Goal: Information Seeking & Learning: Learn about a topic

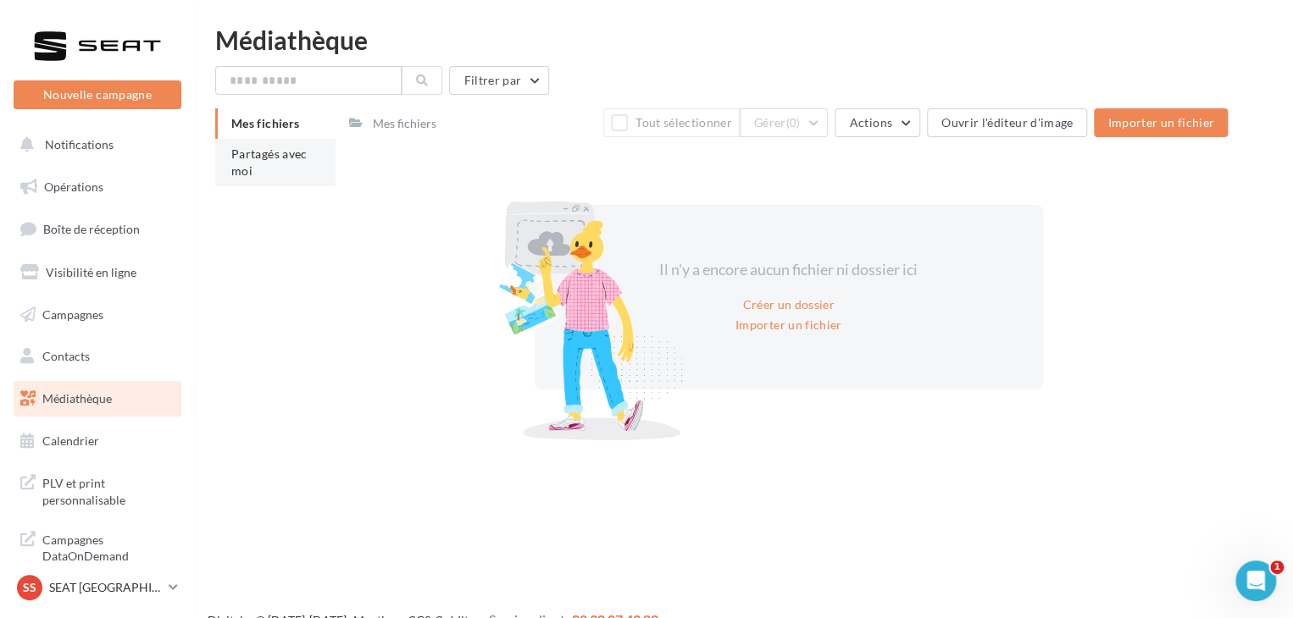
click at [287, 163] on li "Partagés avec moi" at bounding box center [275, 162] width 120 height 47
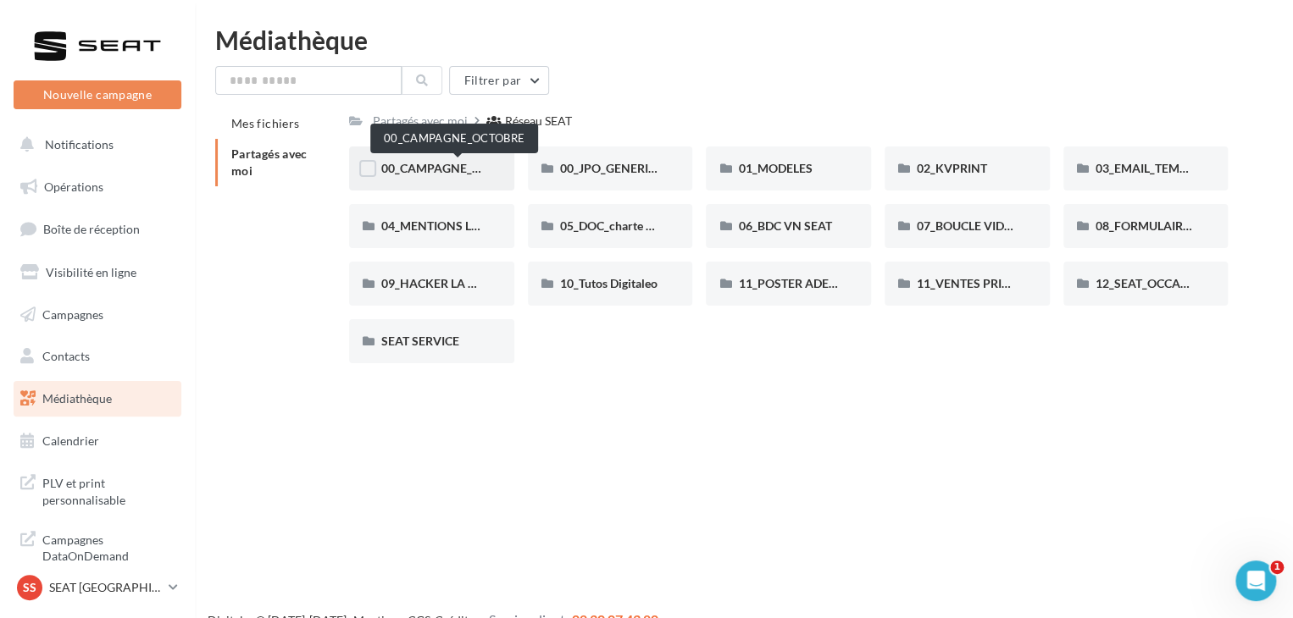
click at [445, 169] on span "00_CAMPAGNE_OCTOBRE" at bounding box center [453, 168] width 145 height 14
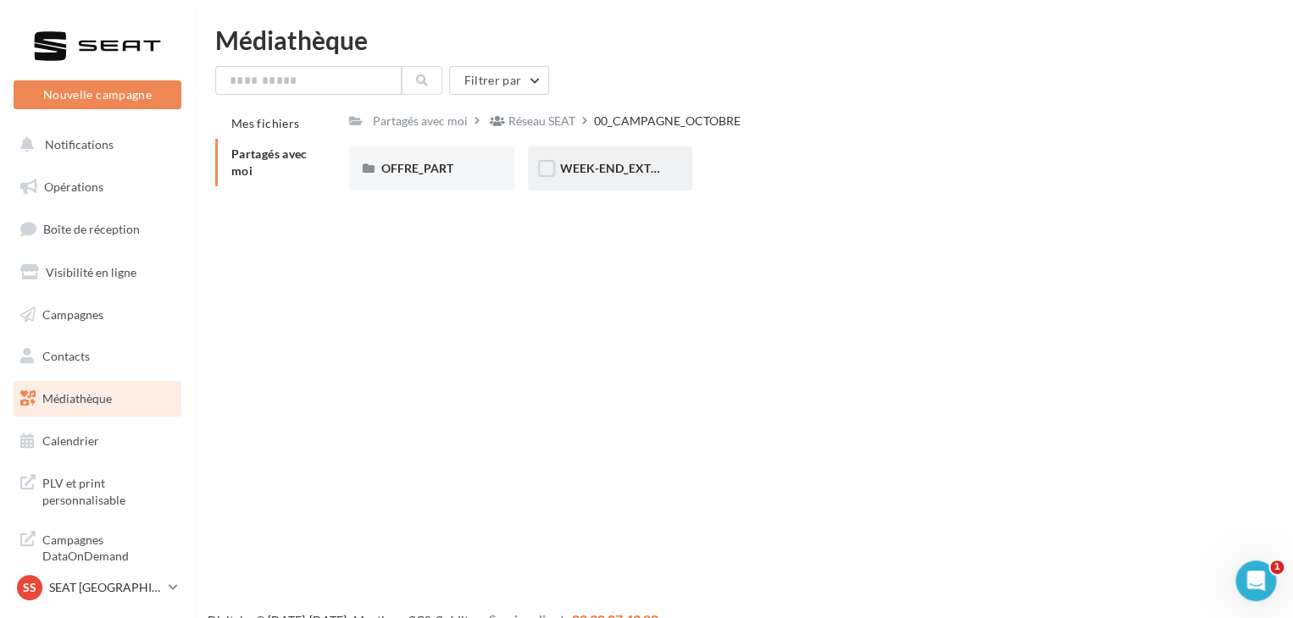
click at [612, 177] on div "WEEK-END_EXTRAORDINAIRE" at bounding box center [610, 168] width 101 height 17
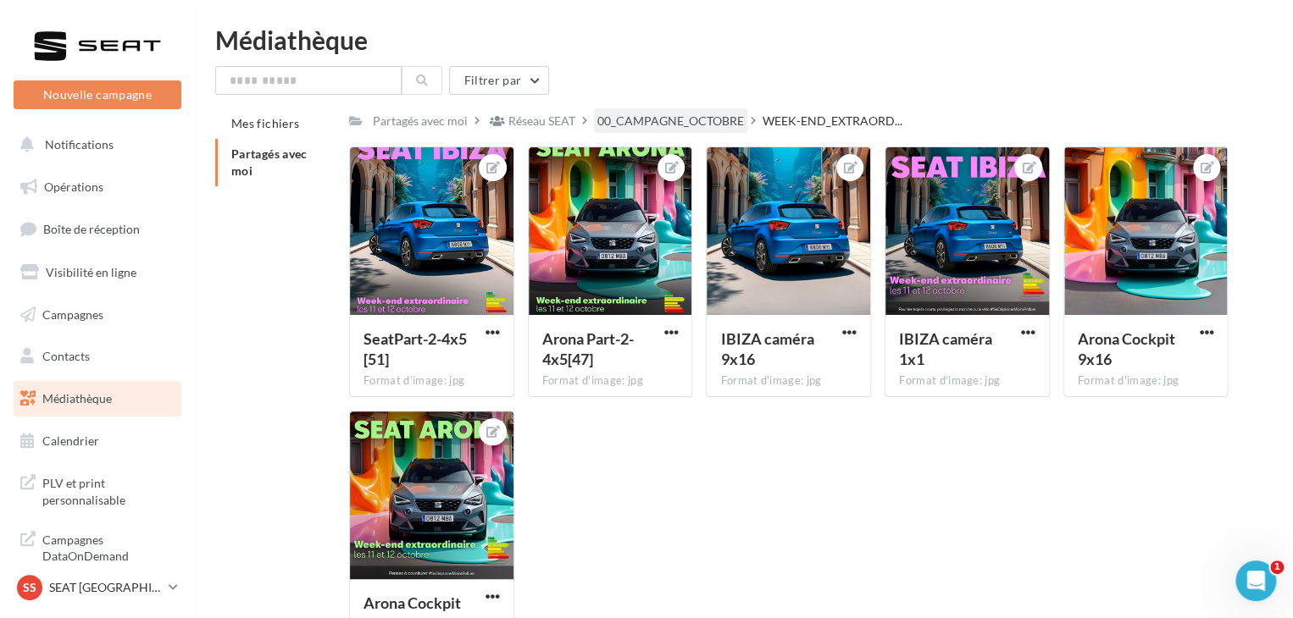
click at [641, 125] on div "00_CAMPAGNE_OCTOBRE" at bounding box center [670, 121] width 147 height 17
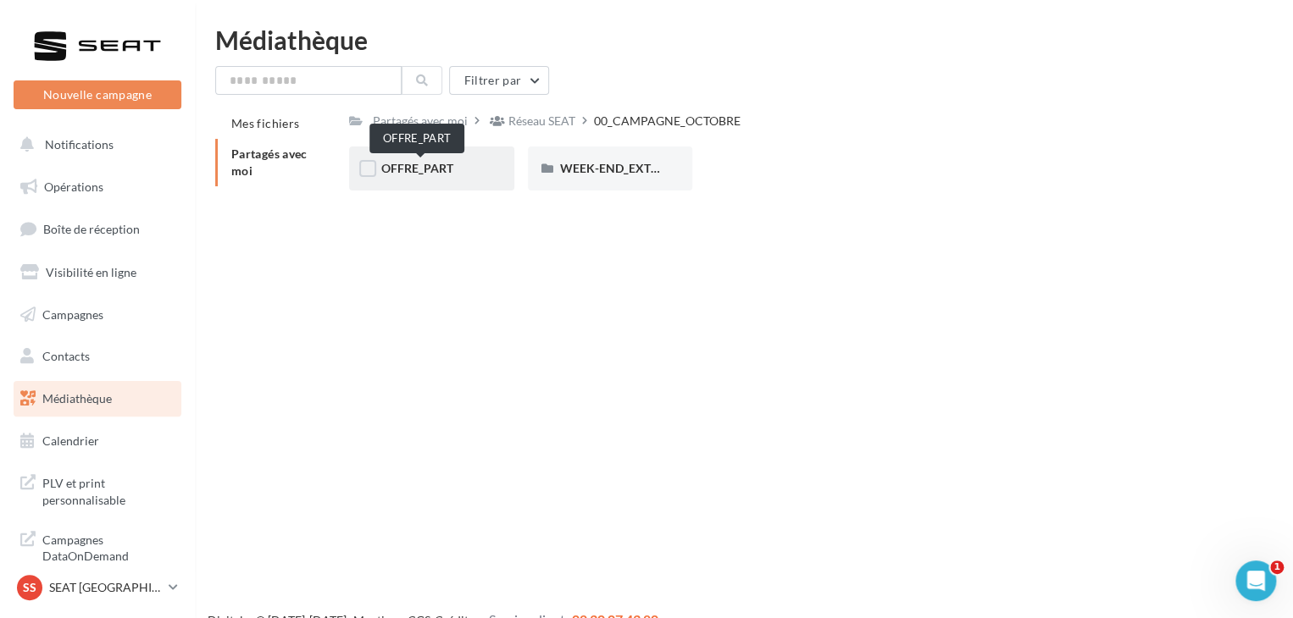
click at [424, 163] on span "OFFRE_PART" at bounding box center [417, 168] width 72 height 14
click at [606, 160] on div "IBIZA" at bounding box center [610, 168] width 101 height 17
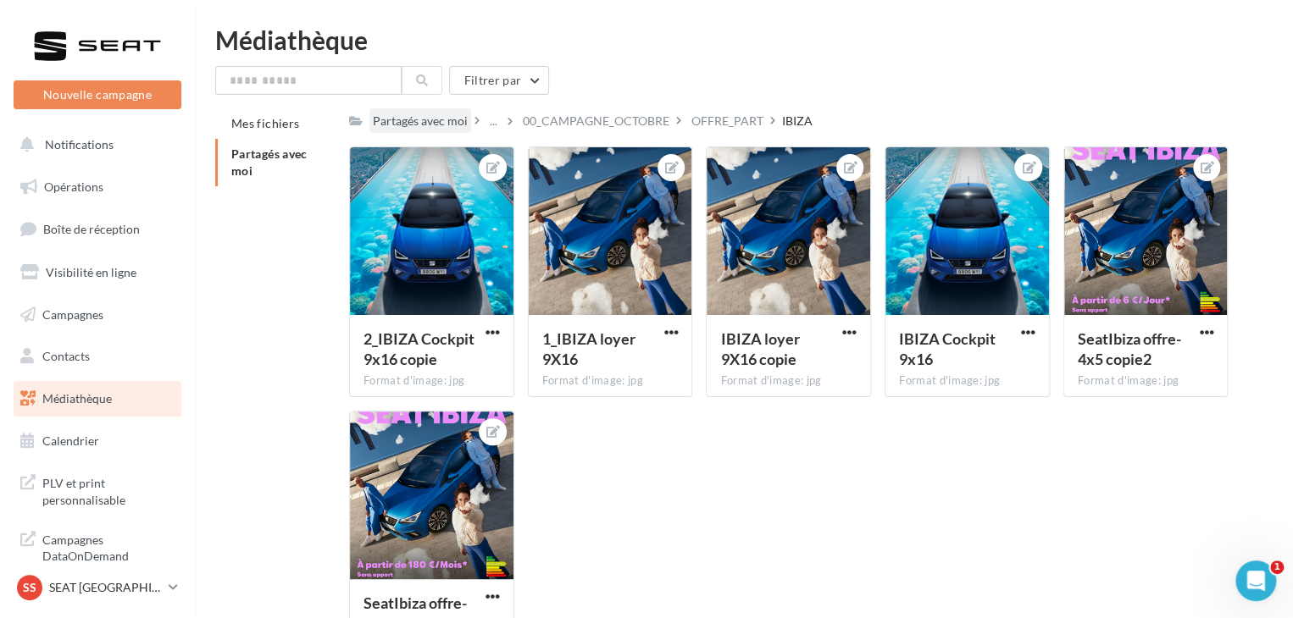
click at [447, 126] on div "Partagés avec moi" at bounding box center [420, 121] width 95 height 17
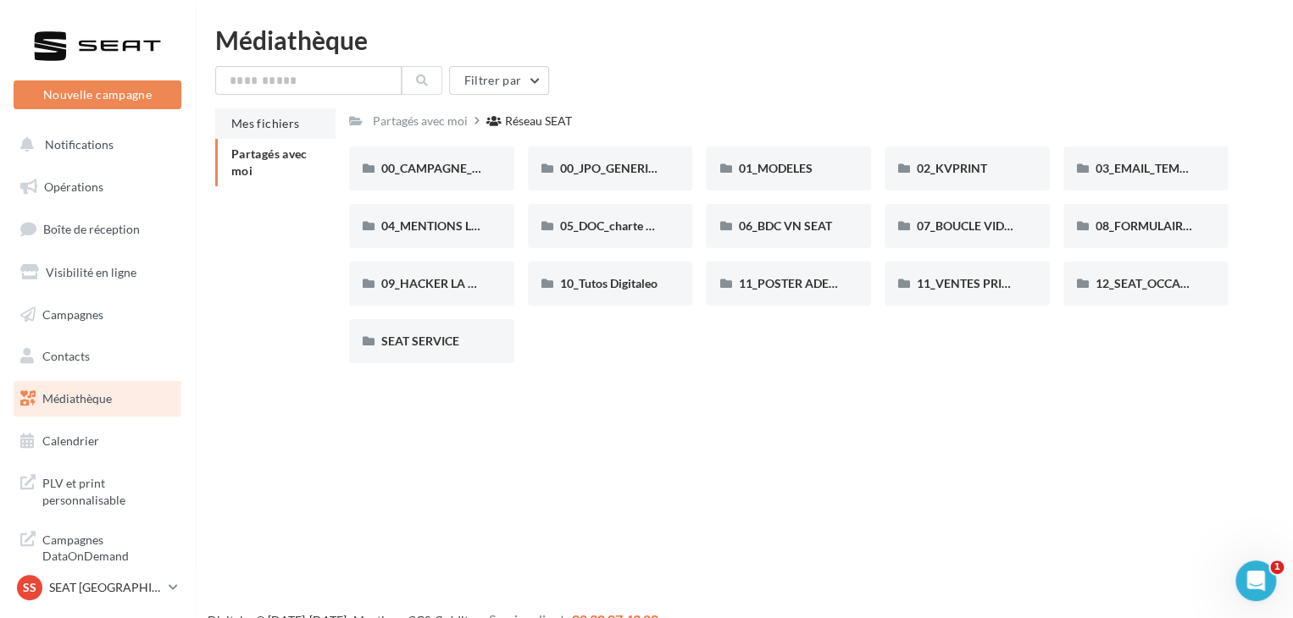
click at [278, 129] on span "Mes fichiers" at bounding box center [265, 123] width 68 height 14
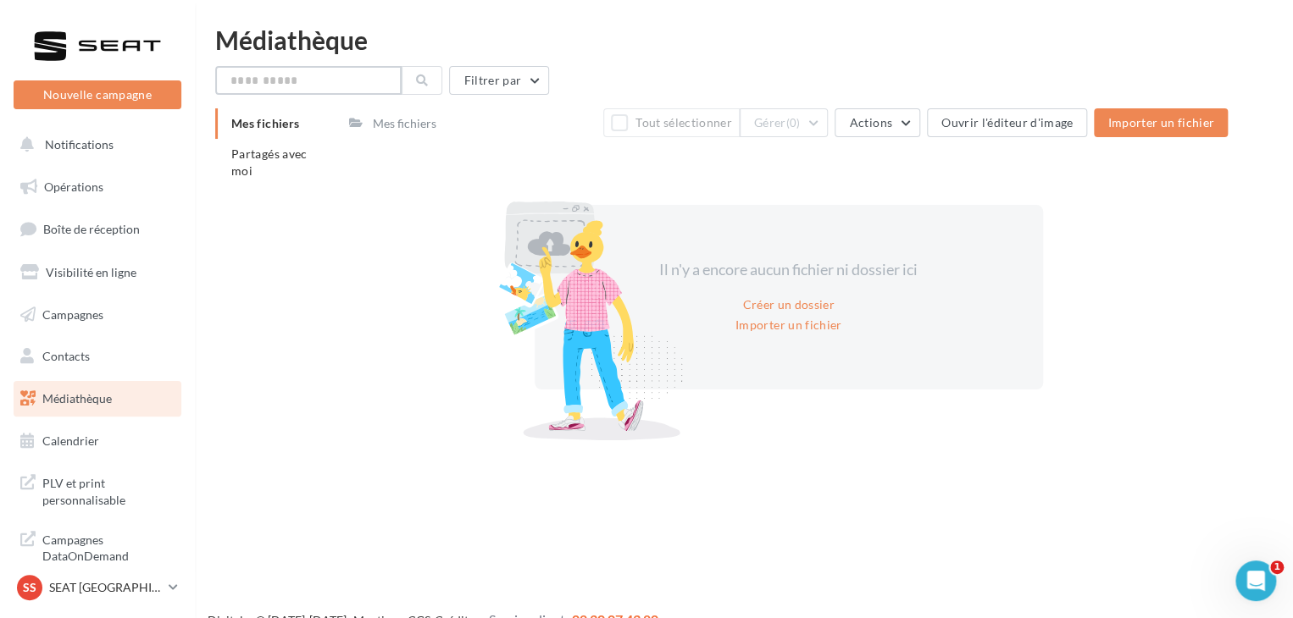
click at [306, 86] on input "text" at bounding box center [308, 80] width 186 height 29
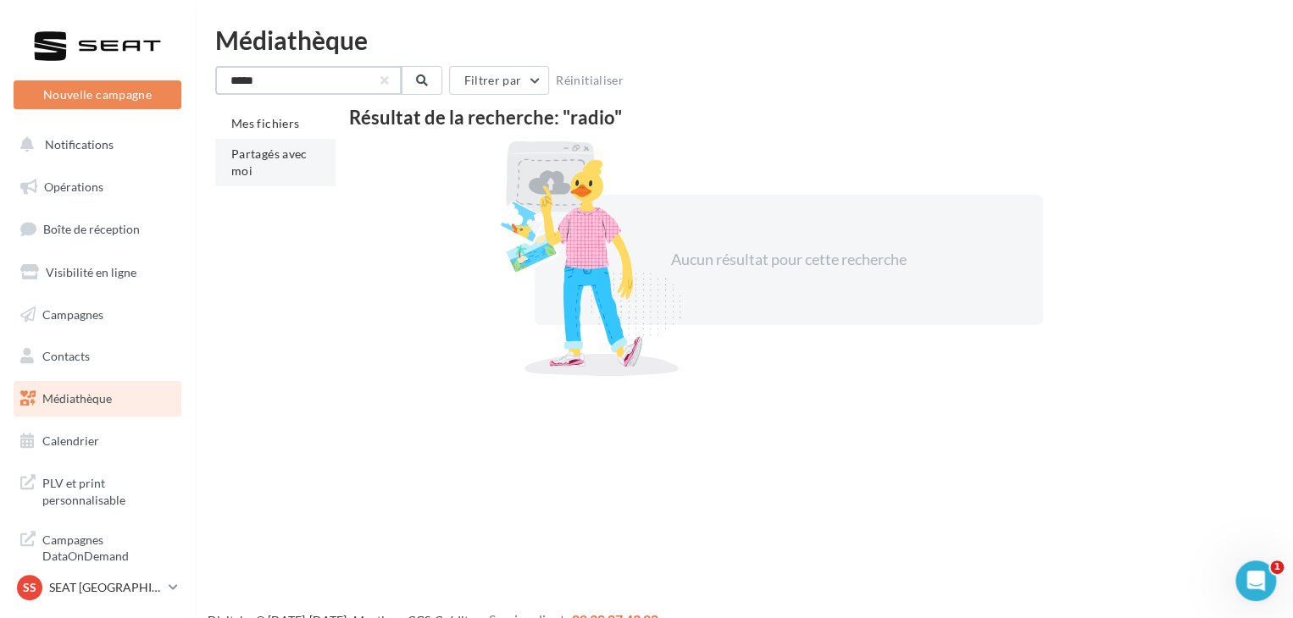
type input "*****"
click at [274, 164] on li "Partagés avec moi" at bounding box center [275, 162] width 120 height 47
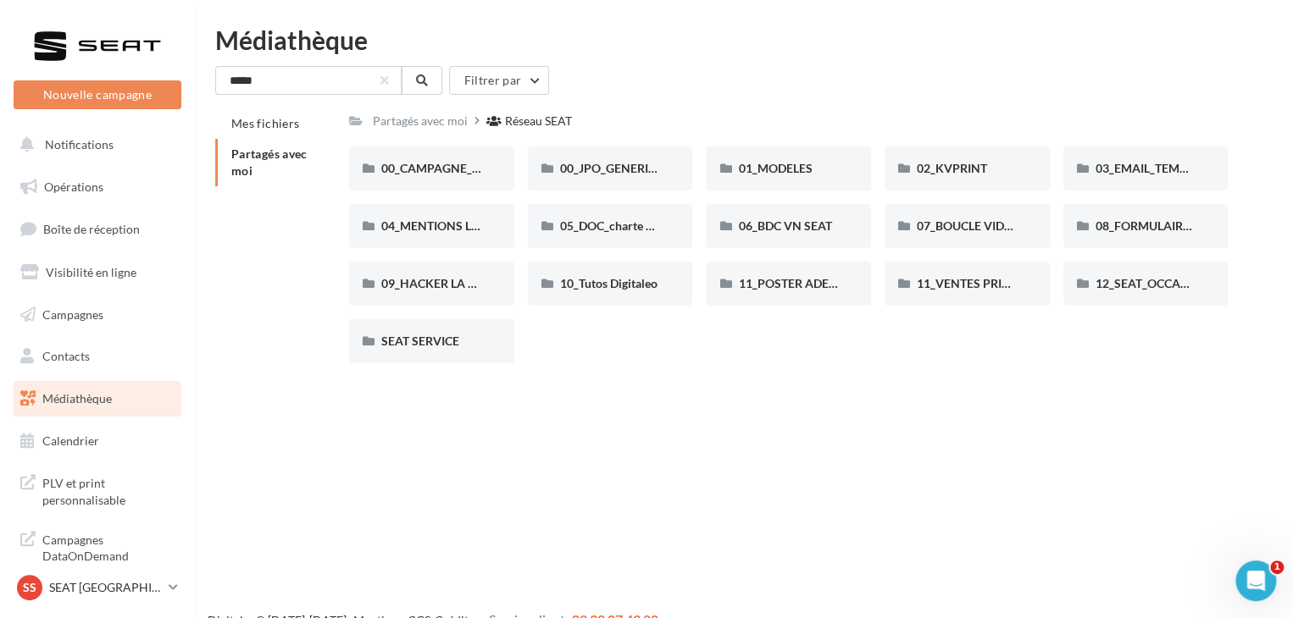
click at [280, 95] on div "***** Filtrer par Mes fichiers Partagés avec moi Partagés avec moi Réseau SEAT …" at bounding box center [743, 221] width 1057 height 311
click at [429, 85] on button at bounding box center [421, 80] width 41 height 29
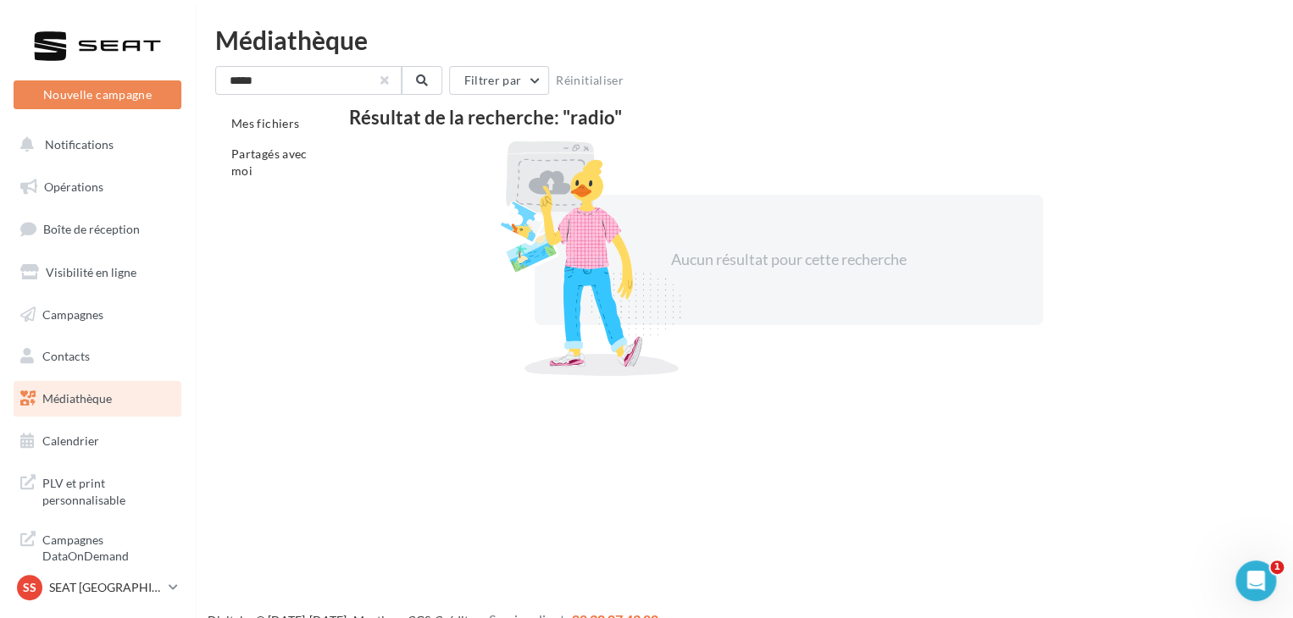
click at [384, 79] on button "button" at bounding box center [384, 80] width 7 height 7
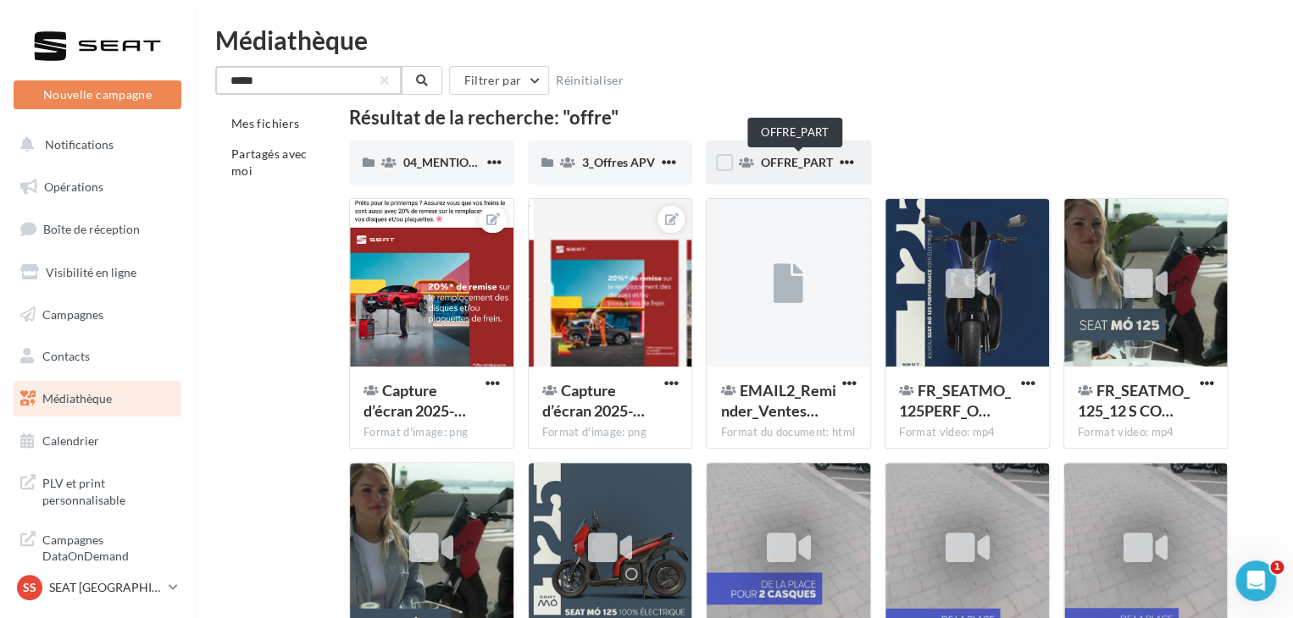
type input "*****"
click at [806, 164] on span "OFFRE_PART" at bounding box center [796, 162] width 72 height 14
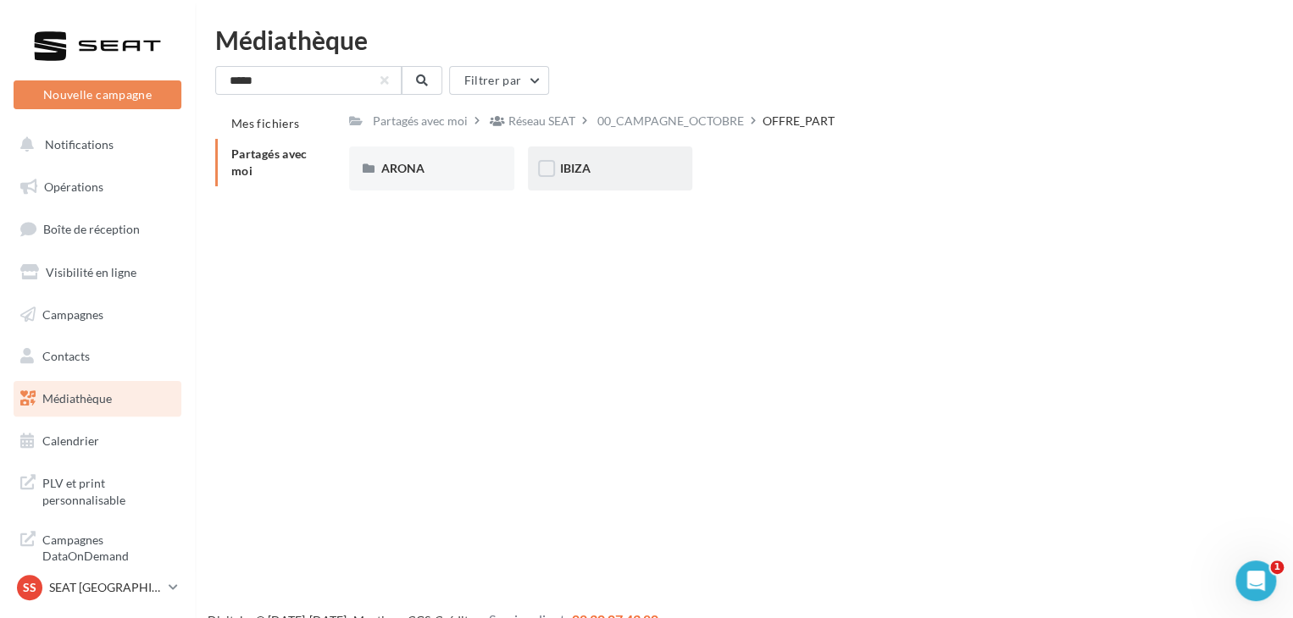
click at [650, 173] on div "IBIZA" at bounding box center [610, 168] width 101 height 17
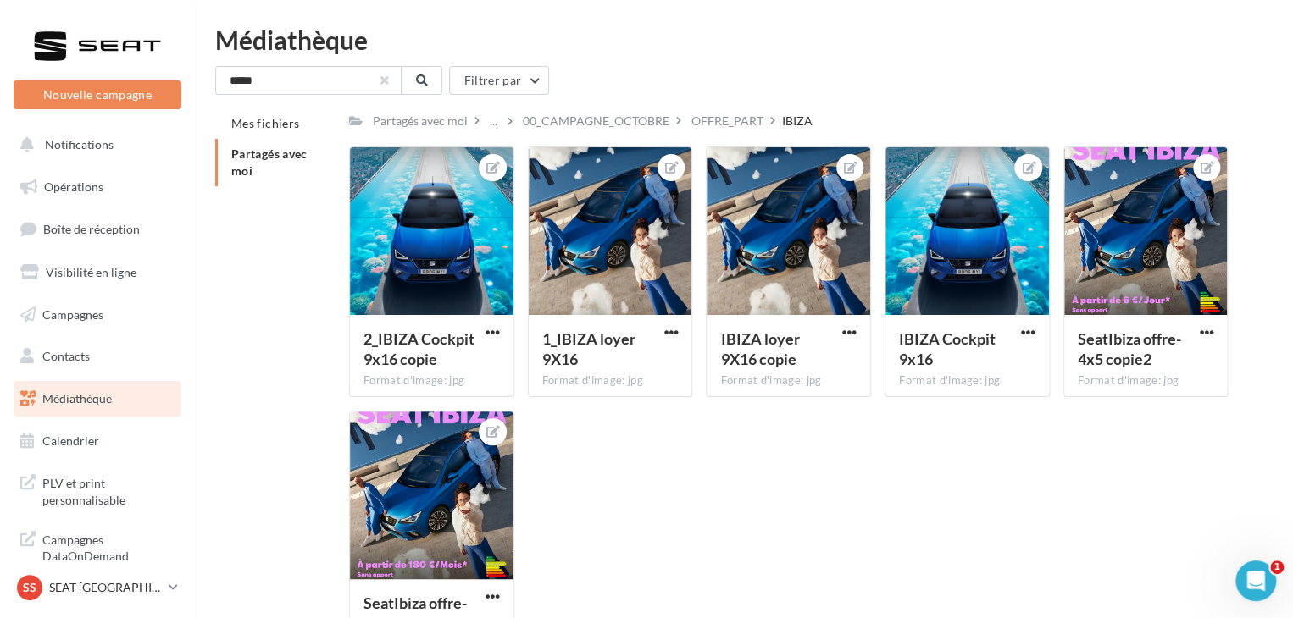
click at [385, 82] on button "button" at bounding box center [384, 80] width 7 height 7
click at [282, 219] on div "Mes fichiers Partagés avec moi Partagés avec moi ... 00_CAMPAGNE_OCTOBRE OFFRE_…" at bounding box center [750, 391] width 1071 height 567
click at [268, 167] on li "Partagés avec moi" at bounding box center [275, 162] width 120 height 47
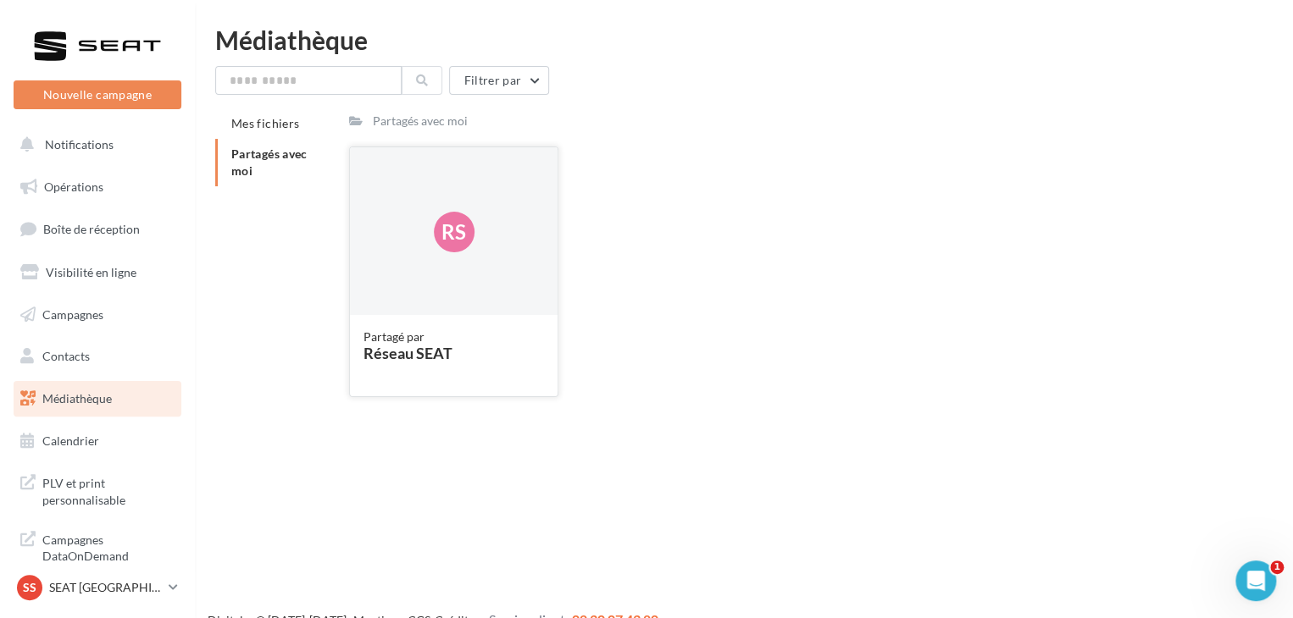
click at [501, 246] on div "Rs" at bounding box center [454, 231] width 208 height 169
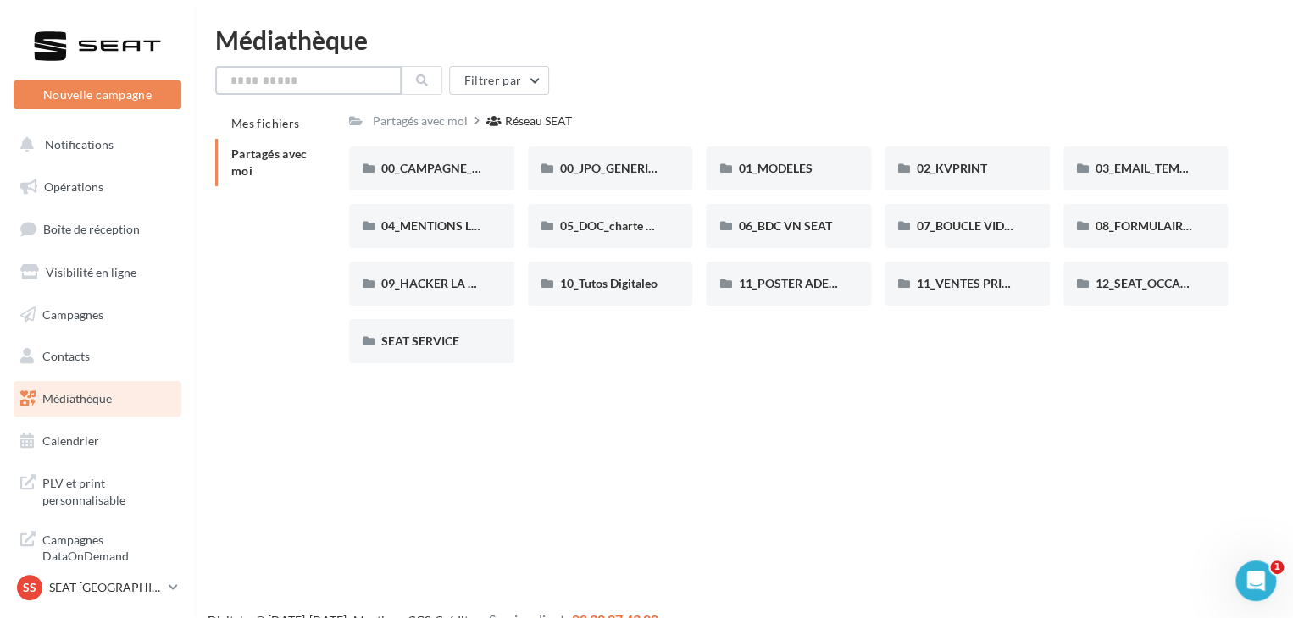
click at [357, 82] on input "text" at bounding box center [308, 80] width 186 height 29
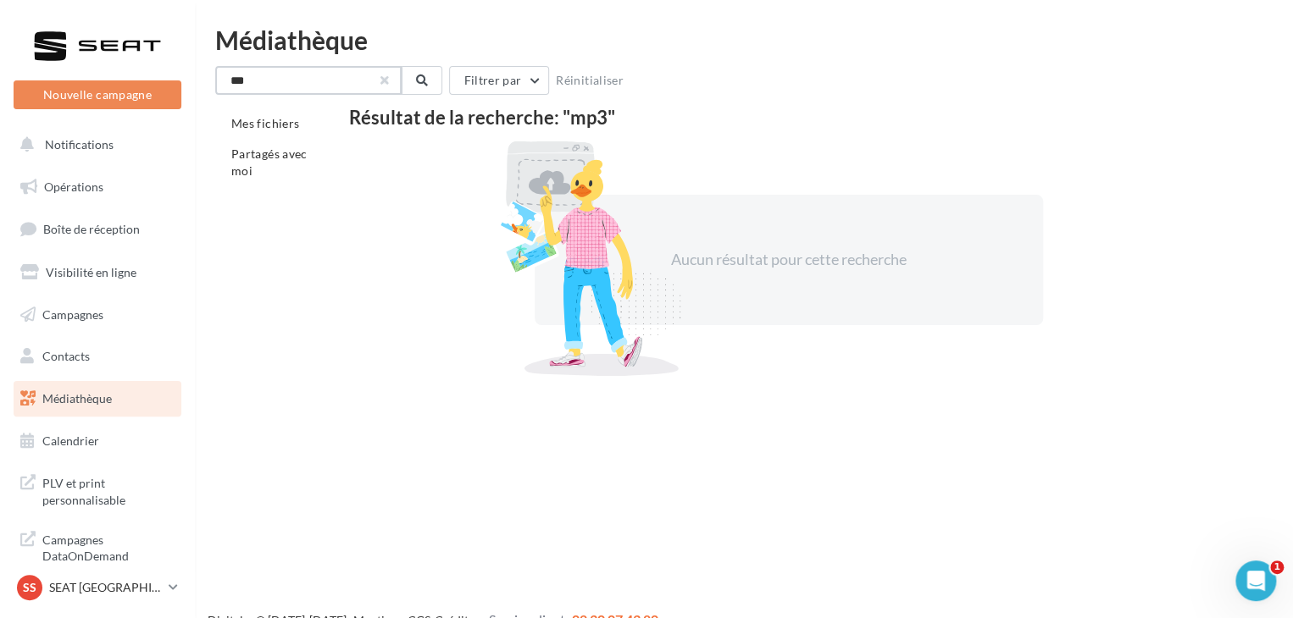
type input "***"
click at [383, 77] on button "button" at bounding box center [384, 80] width 7 height 7
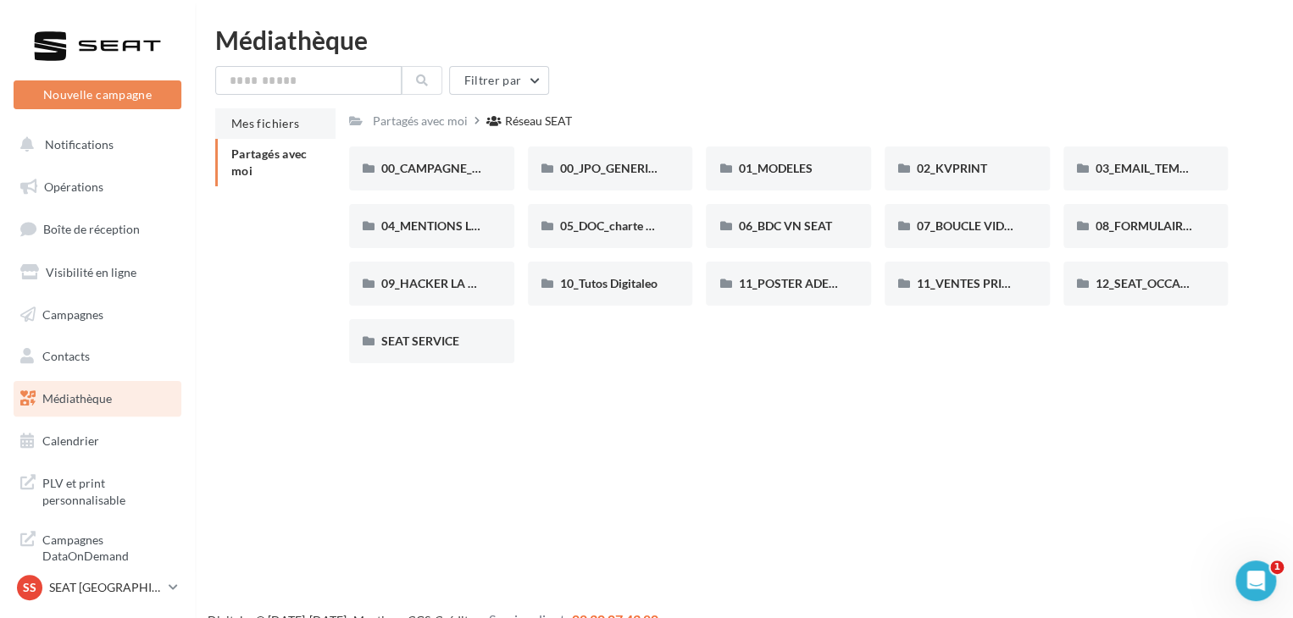
click at [299, 119] on li "Mes fichiers" at bounding box center [275, 123] width 120 height 30
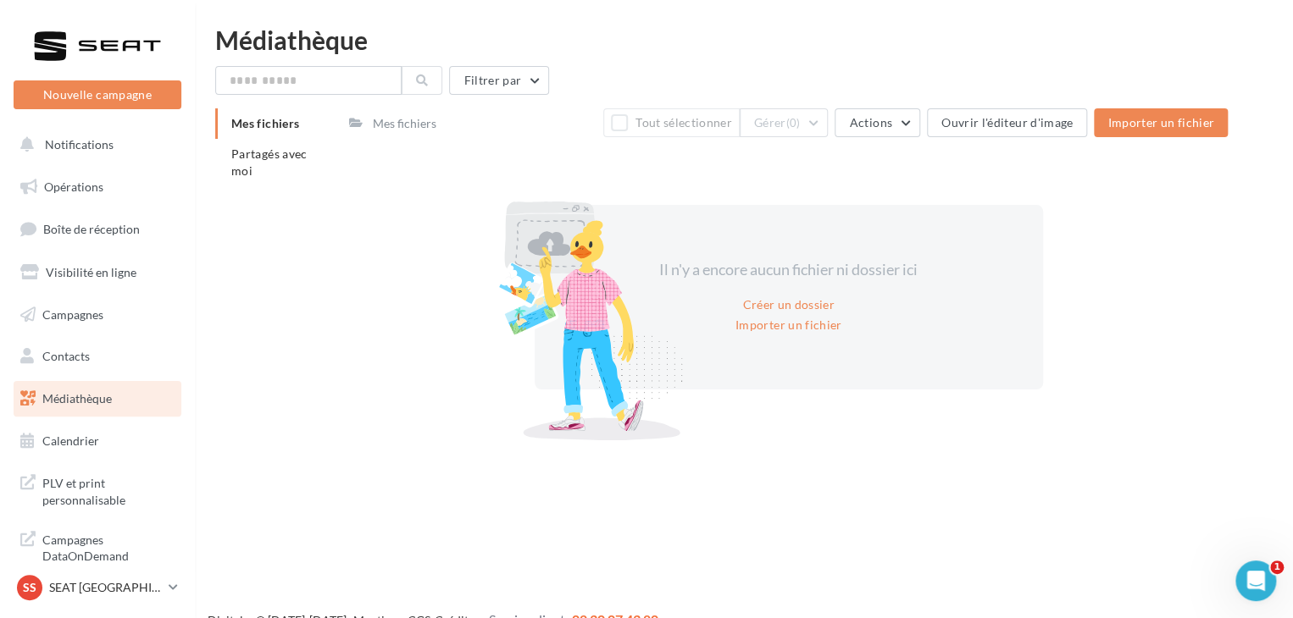
click at [418, 124] on div "Mes fichiers" at bounding box center [405, 123] width 64 height 17
click at [274, 155] on span "Partagés avec moi" at bounding box center [269, 162] width 76 height 31
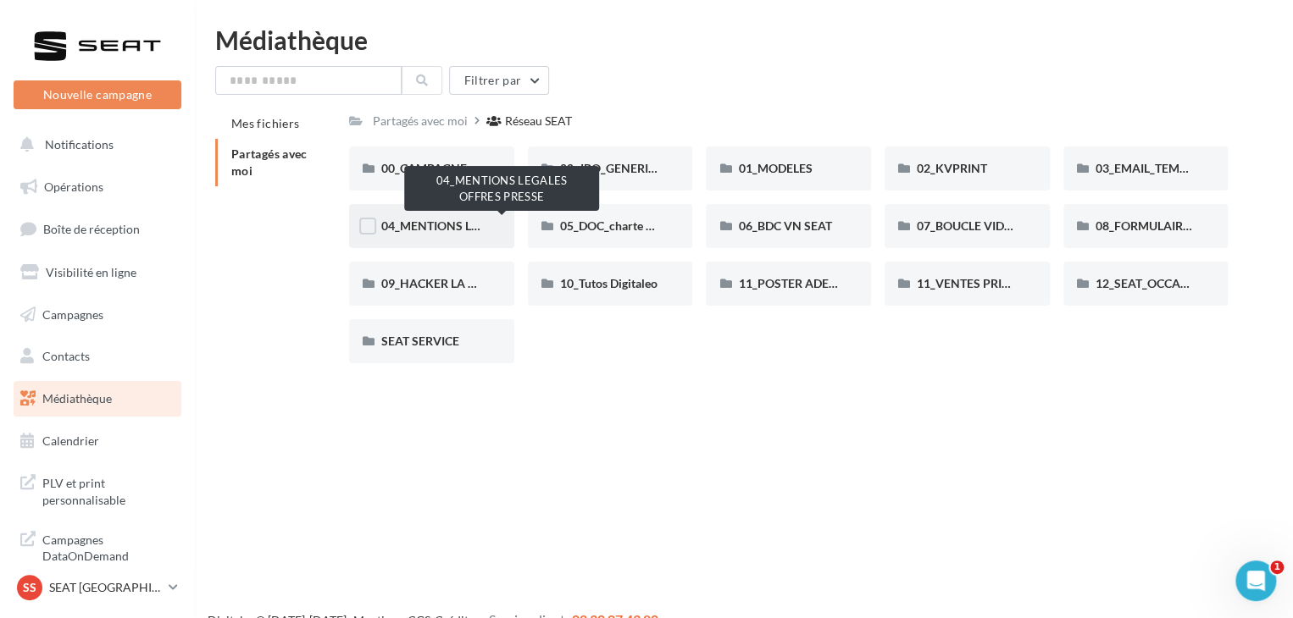
click at [463, 225] on span "04_MENTIONS LEGALES OFFRES PRESSE" at bounding box center [493, 226] width 224 height 14
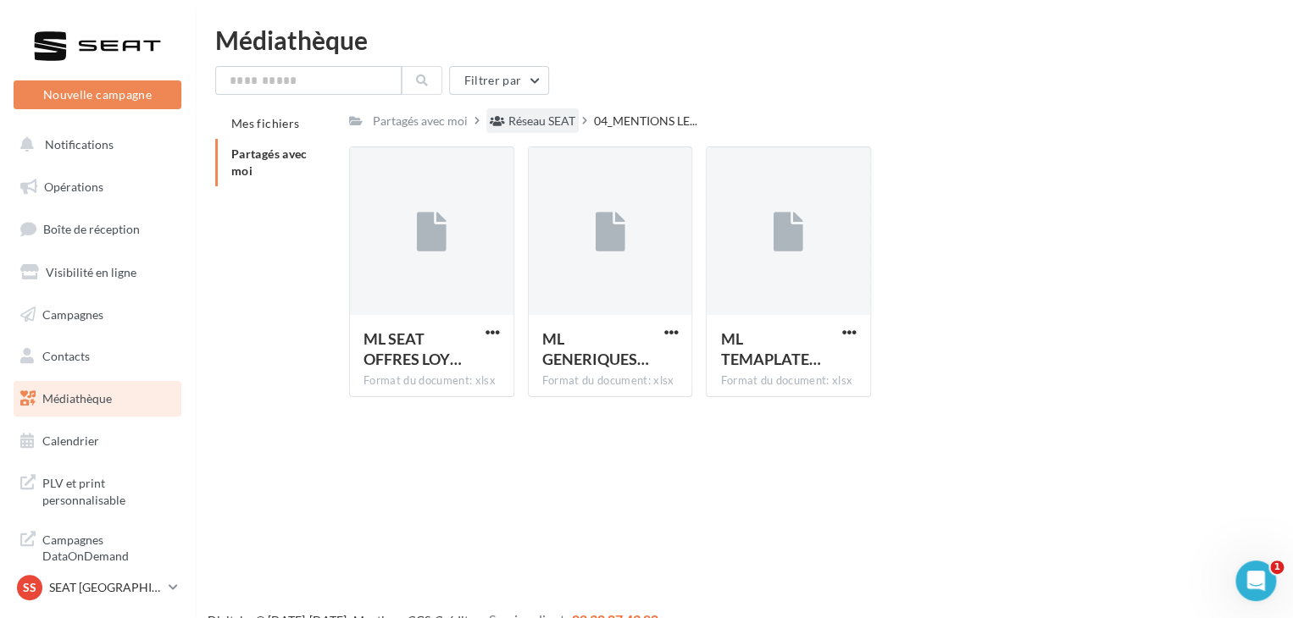
click at [551, 124] on div "Réseau SEAT" at bounding box center [541, 121] width 67 height 17
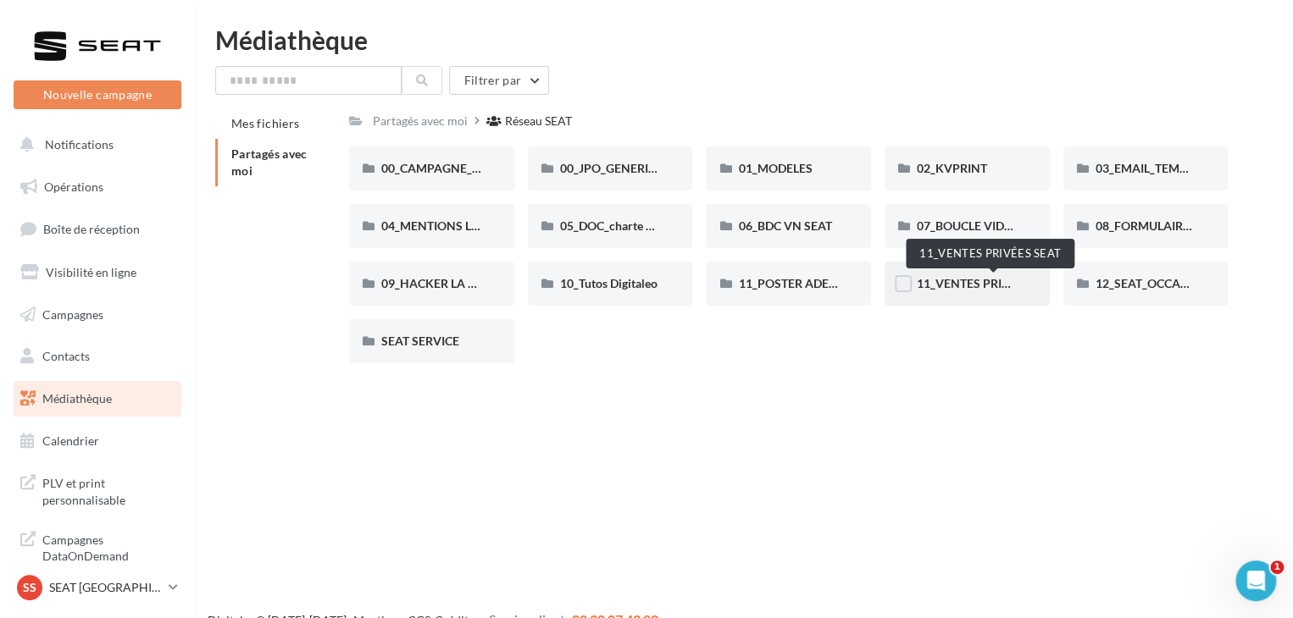
click at [975, 289] on span "11_VENTES PRIVÉES SEAT" at bounding box center [988, 283] width 144 height 14
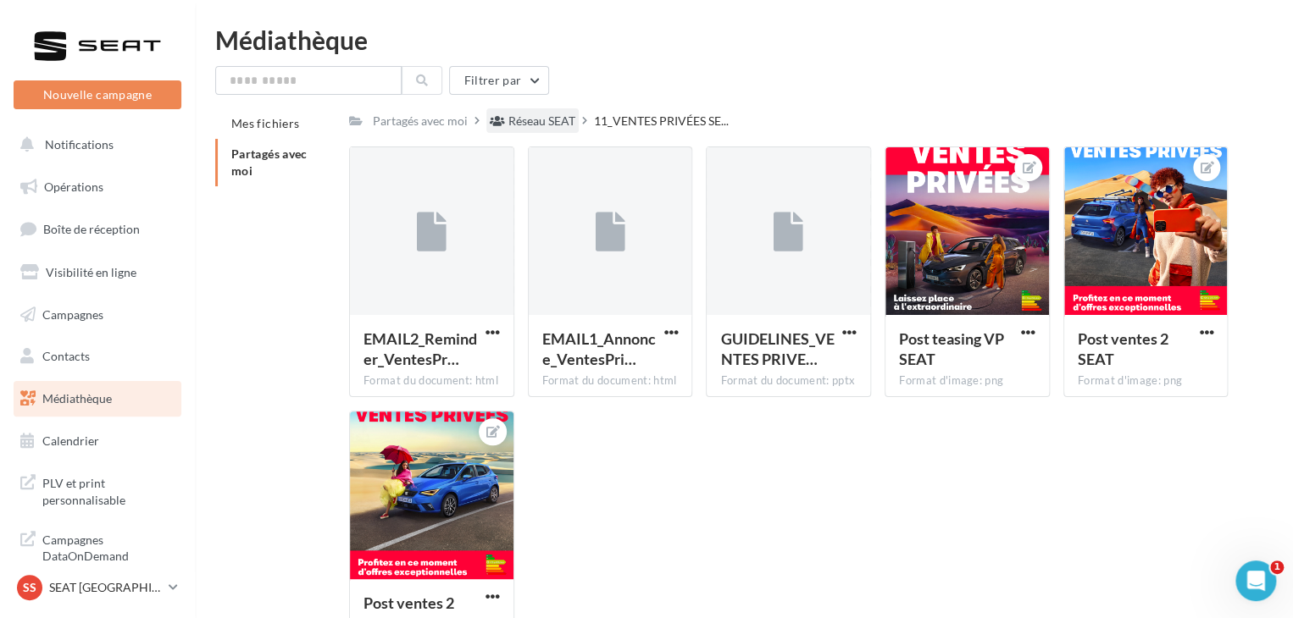
click at [544, 117] on div "Réseau SEAT" at bounding box center [541, 121] width 67 height 17
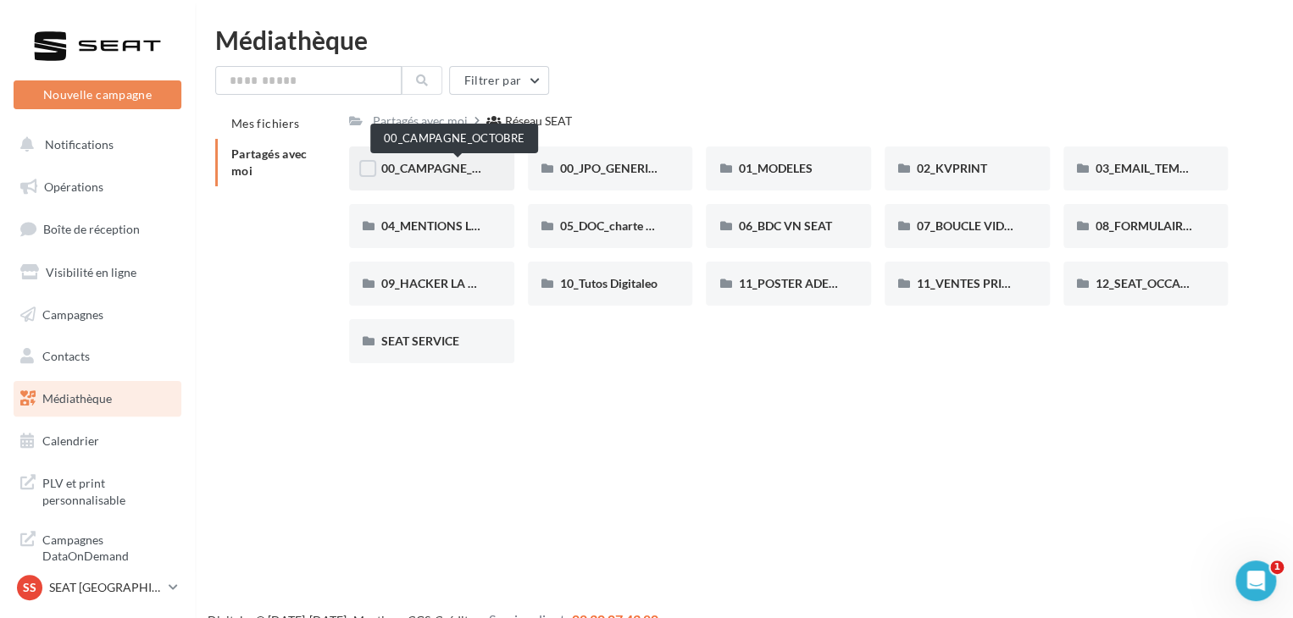
click at [447, 175] on span "00_CAMPAGNE_OCTOBRE" at bounding box center [453, 168] width 145 height 14
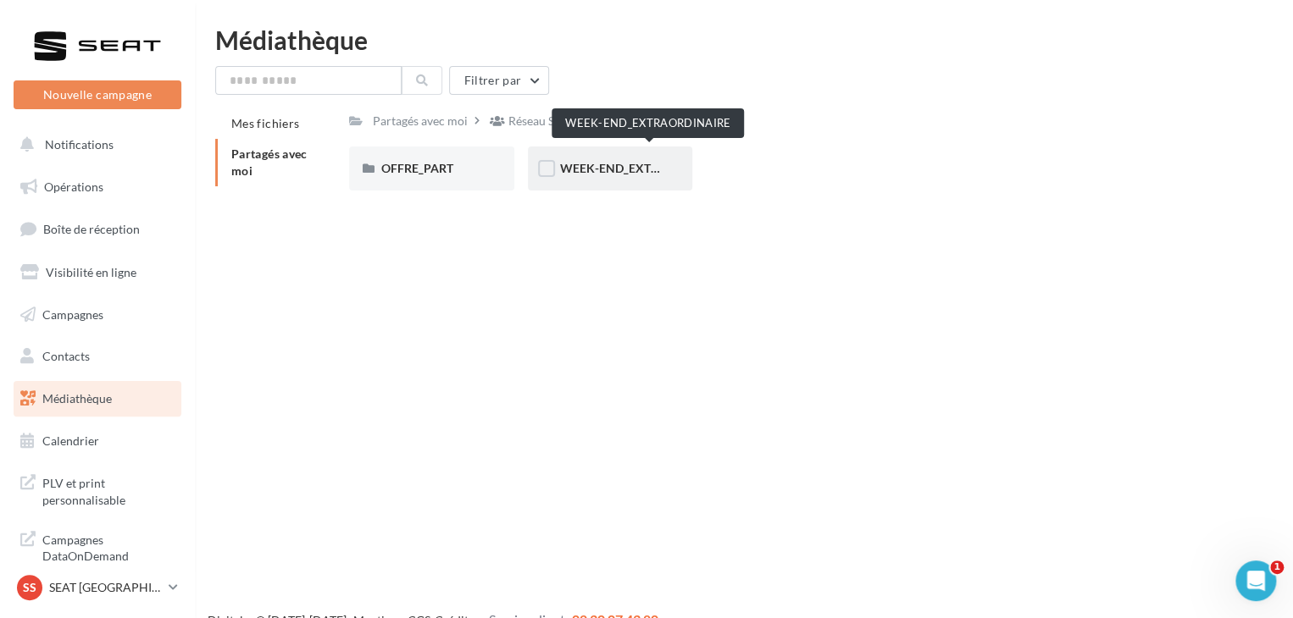
click at [612, 174] on span "WEEK-END_EXTRAORDINAIRE" at bounding box center [645, 168] width 171 height 14
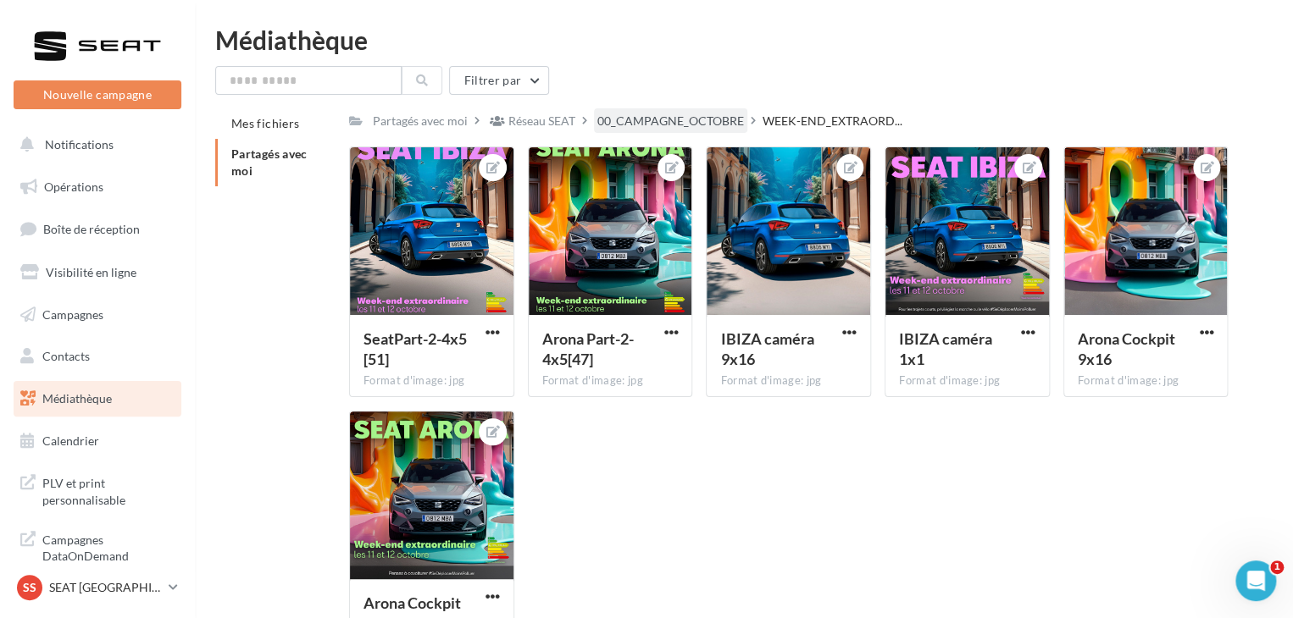
click at [689, 121] on div "00_CAMPAGNE_OCTOBRE" at bounding box center [670, 121] width 147 height 17
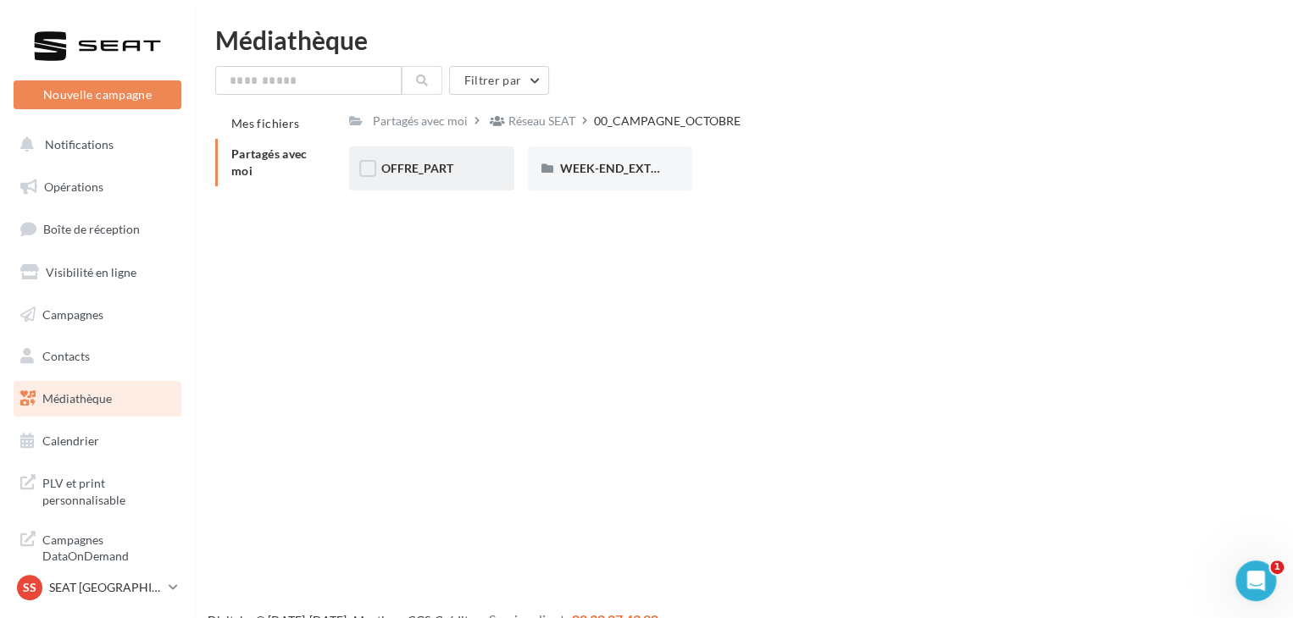
click at [472, 167] on div "OFFRE_PART" at bounding box center [431, 168] width 101 height 17
click at [576, 177] on div "IBIZA" at bounding box center [610, 168] width 101 height 17
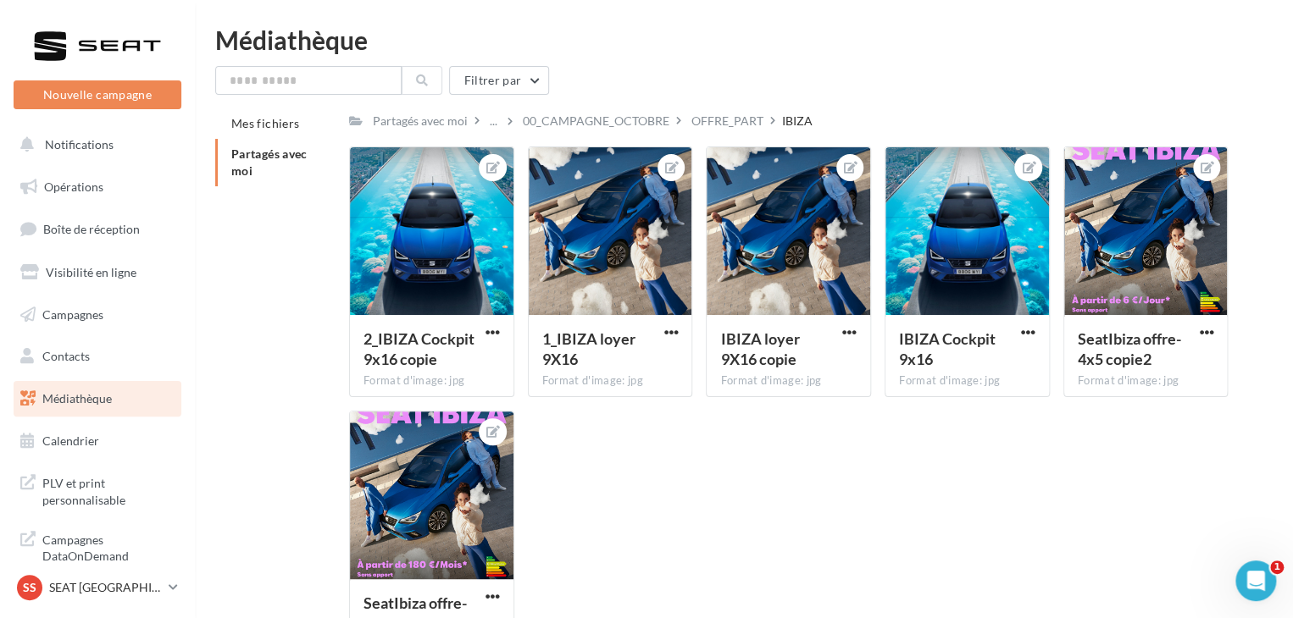
click at [265, 160] on span "Partagés avec moi" at bounding box center [269, 162] width 76 height 31
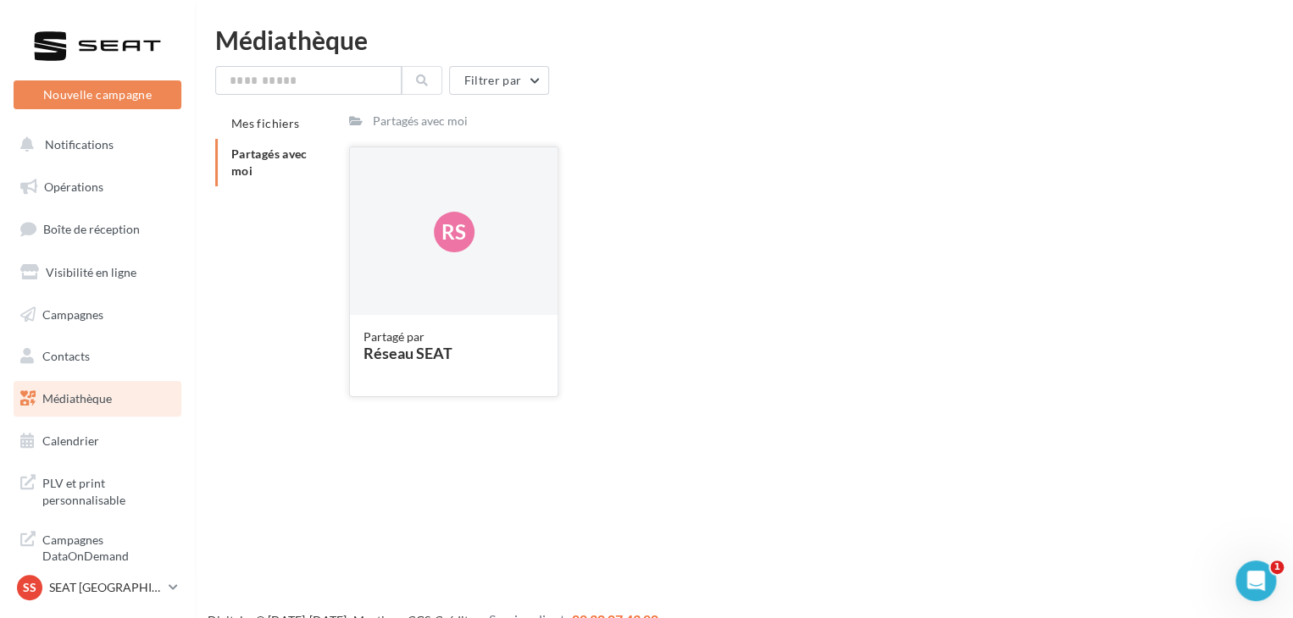
click at [434, 178] on div "Rs" at bounding box center [454, 231] width 208 height 169
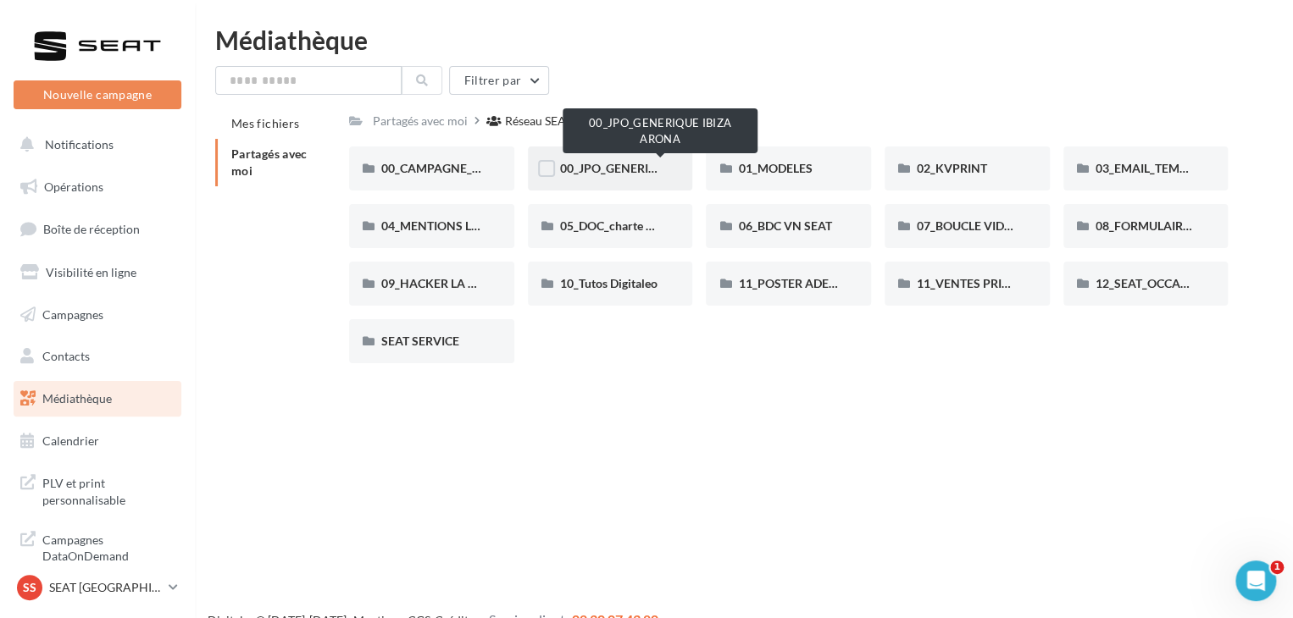
click at [601, 170] on span "00_JPO_GENERIQUE IBIZA ARONA" at bounding box center [655, 168] width 191 height 14
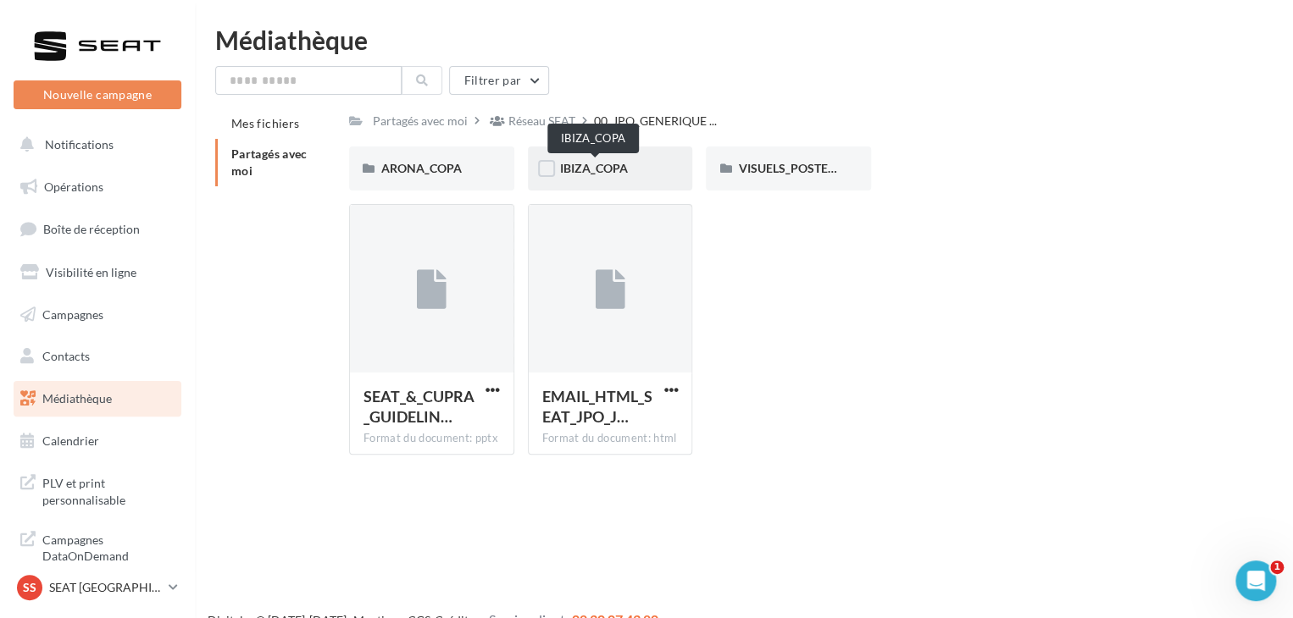
click at [623, 167] on span "IBIZA_COPA" at bounding box center [594, 168] width 68 height 14
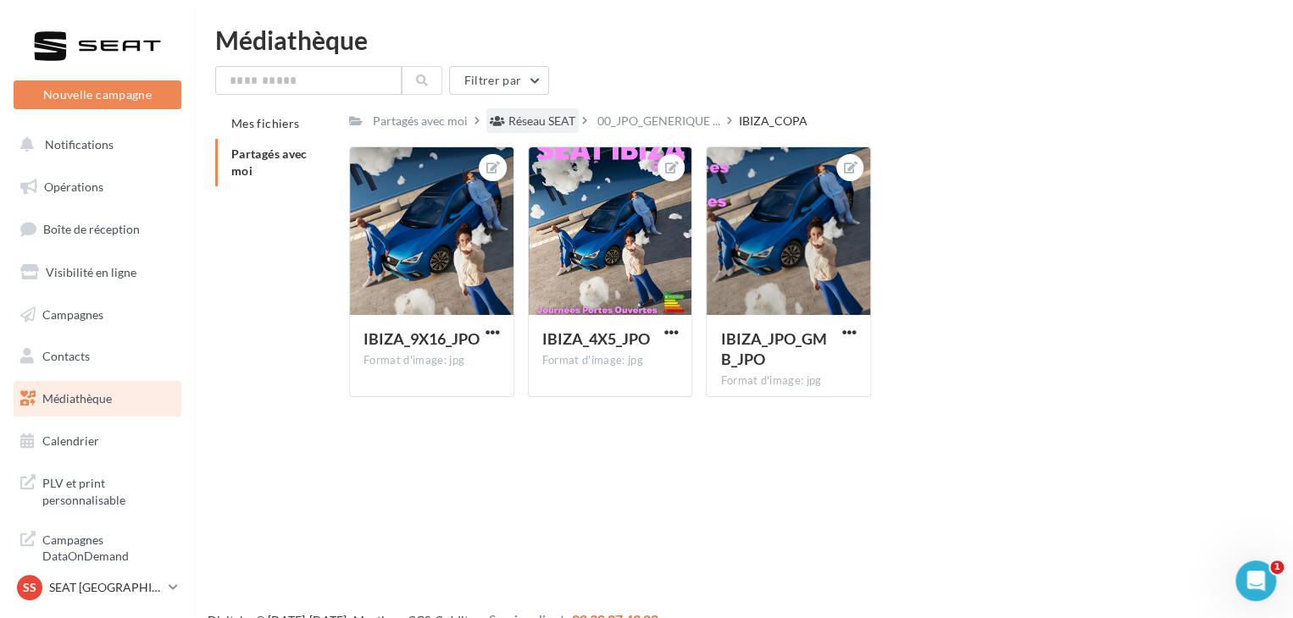
click at [562, 116] on div "Réseau SEAT" at bounding box center [541, 121] width 67 height 17
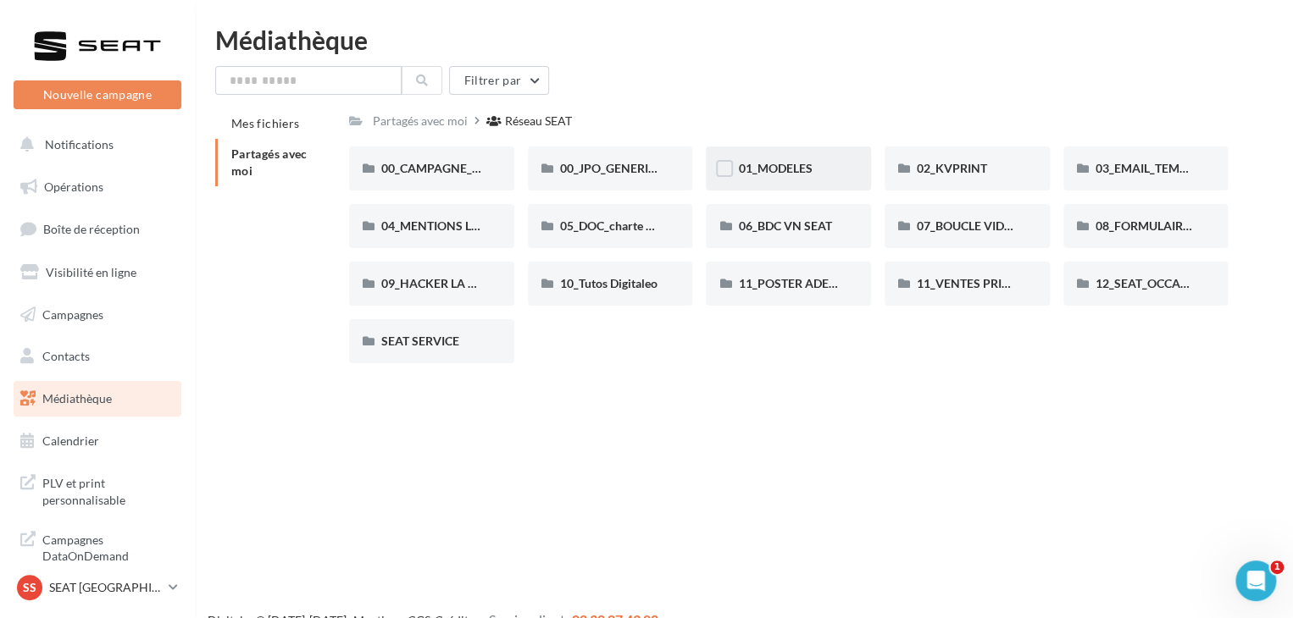
click at [769, 180] on div "01_MODELES" at bounding box center [788, 169] width 165 height 44
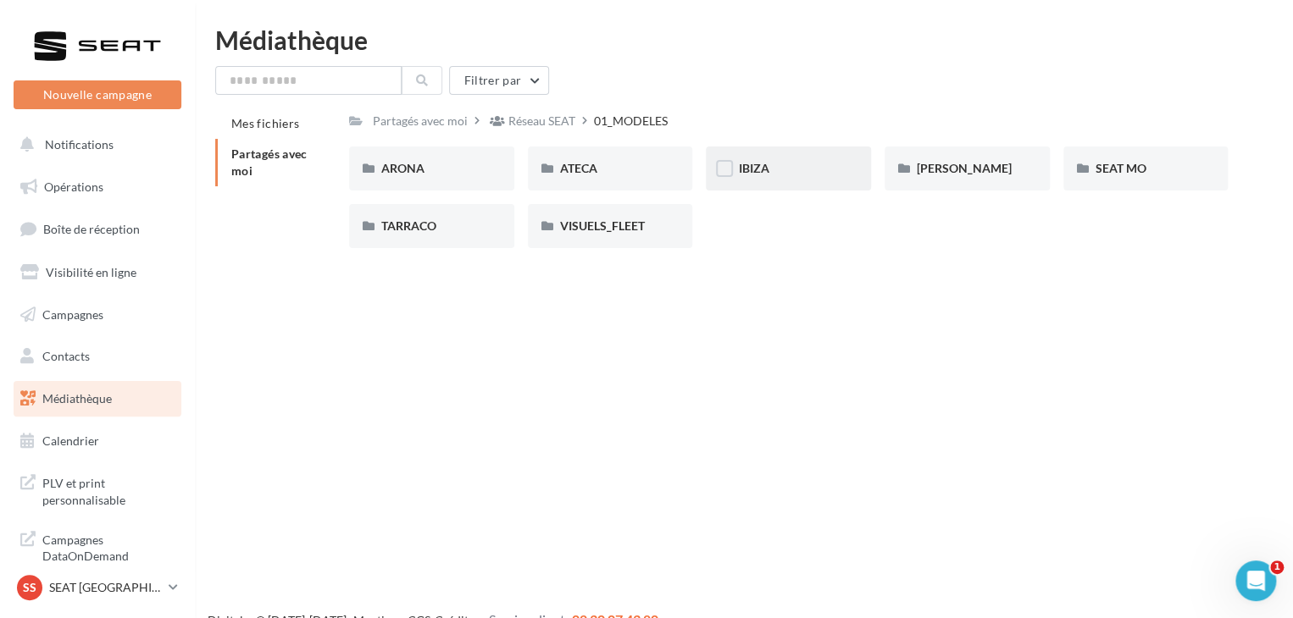
click at [778, 173] on div "IBIZA" at bounding box center [788, 168] width 101 height 17
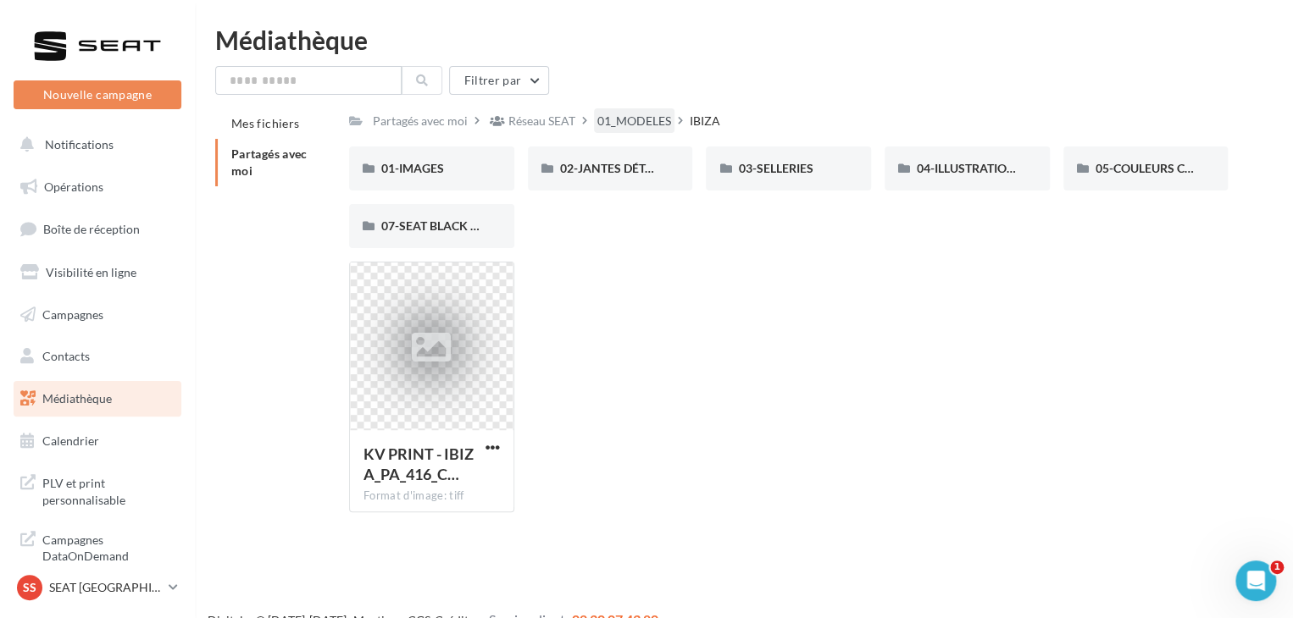
click at [643, 123] on div "01_MODELES" at bounding box center [634, 121] width 74 height 17
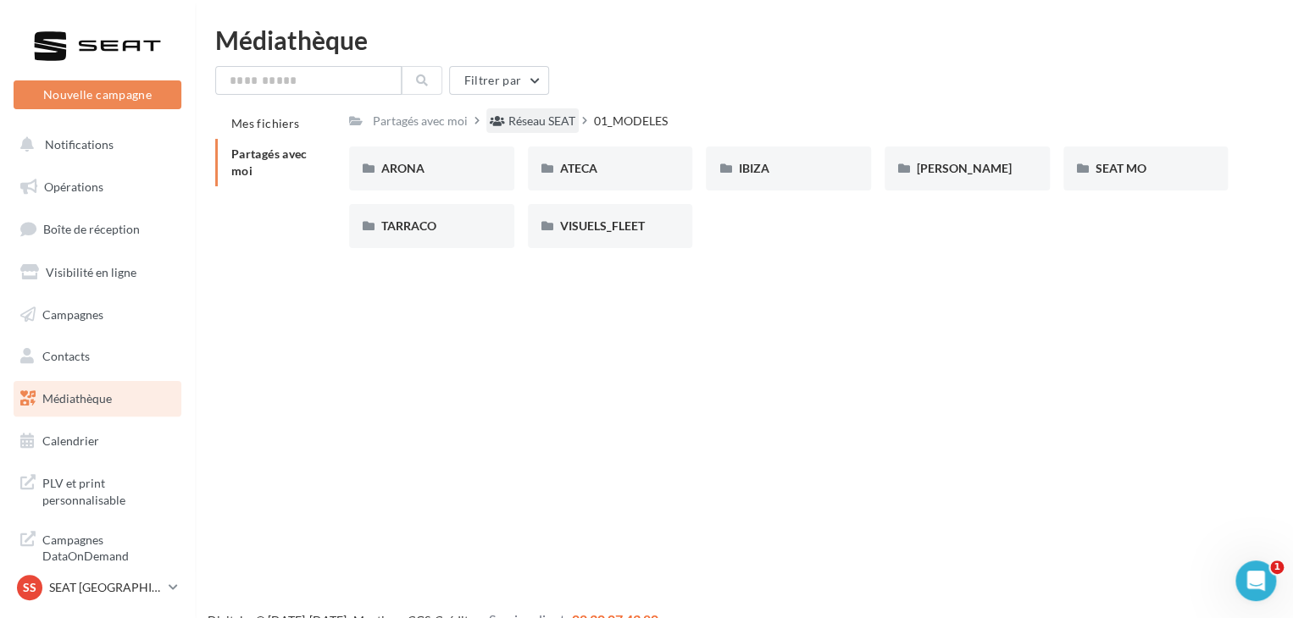
click at [561, 120] on div "Réseau SEAT" at bounding box center [541, 121] width 67 height 17
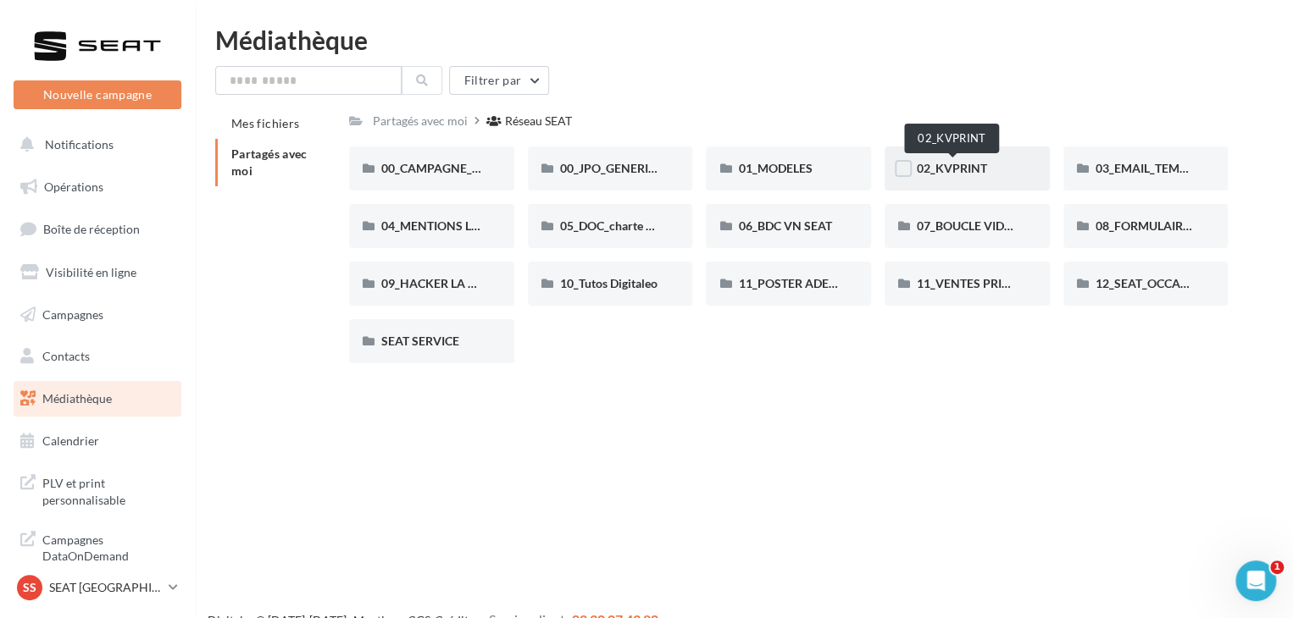
click at [944, 170] on span "02_KVPRINT" at bounding box center [951, 168] width 70 height 14
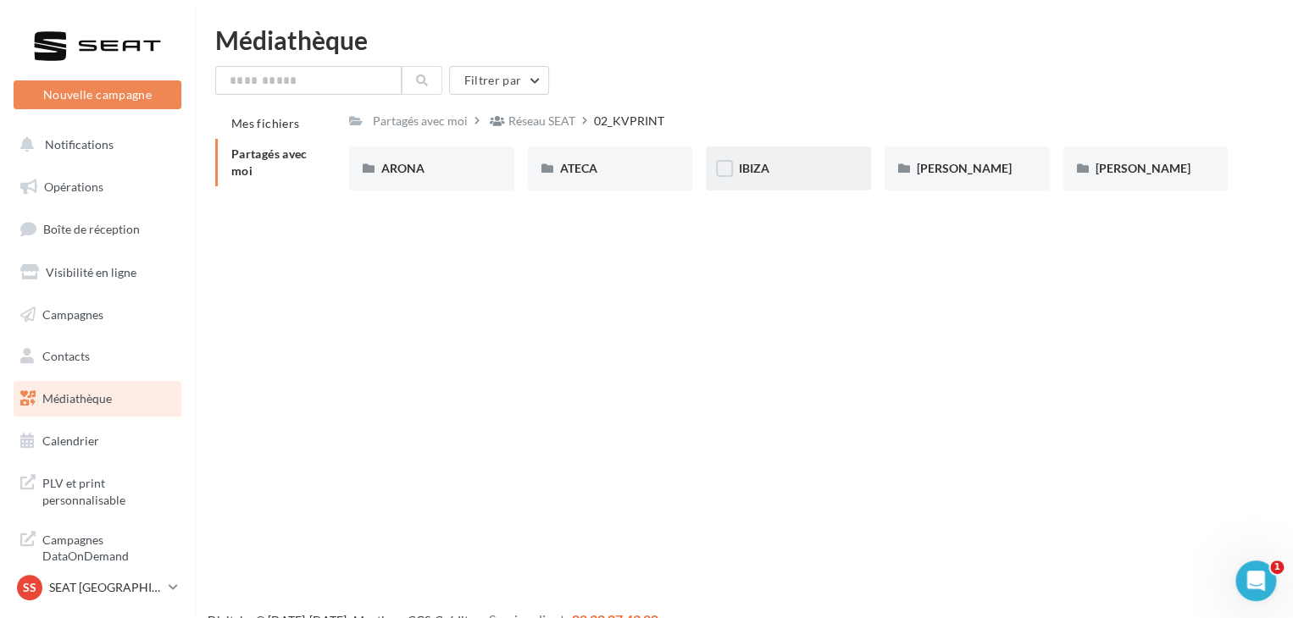
click at [803, 163] on div "IBIZA" at bounding box center [788, 168] width 101 height 17
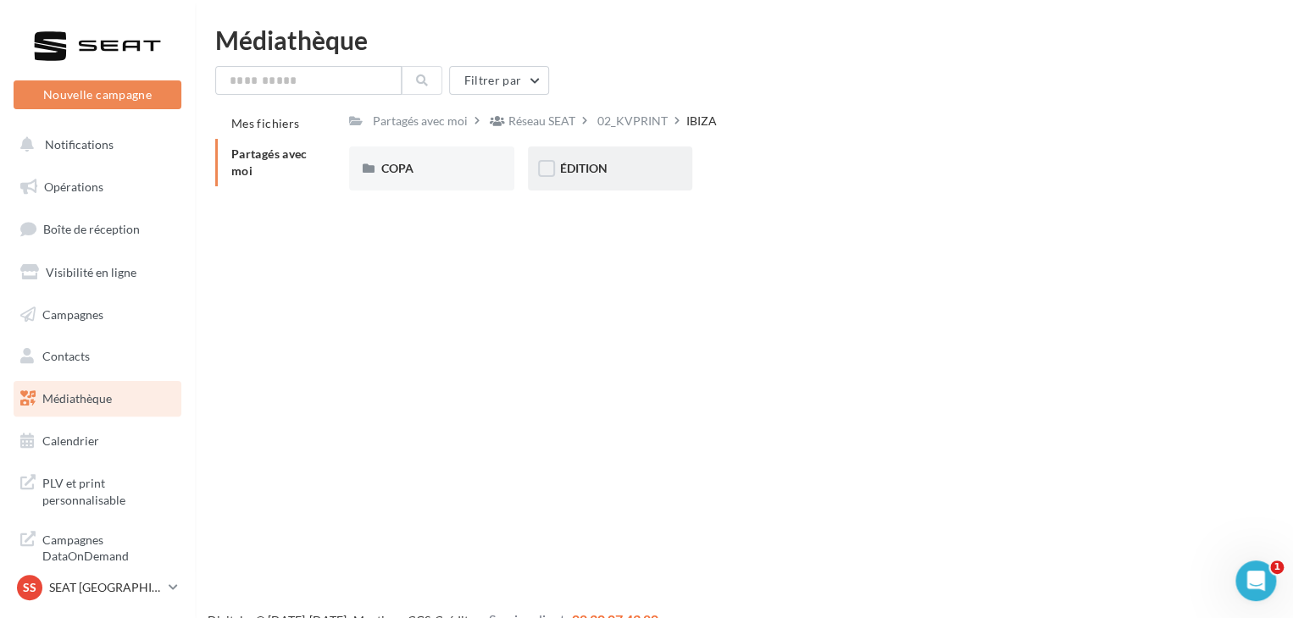
click at [633, 159] on div "ÉDITION" at bounding box center [610, 169] width 165 height 44
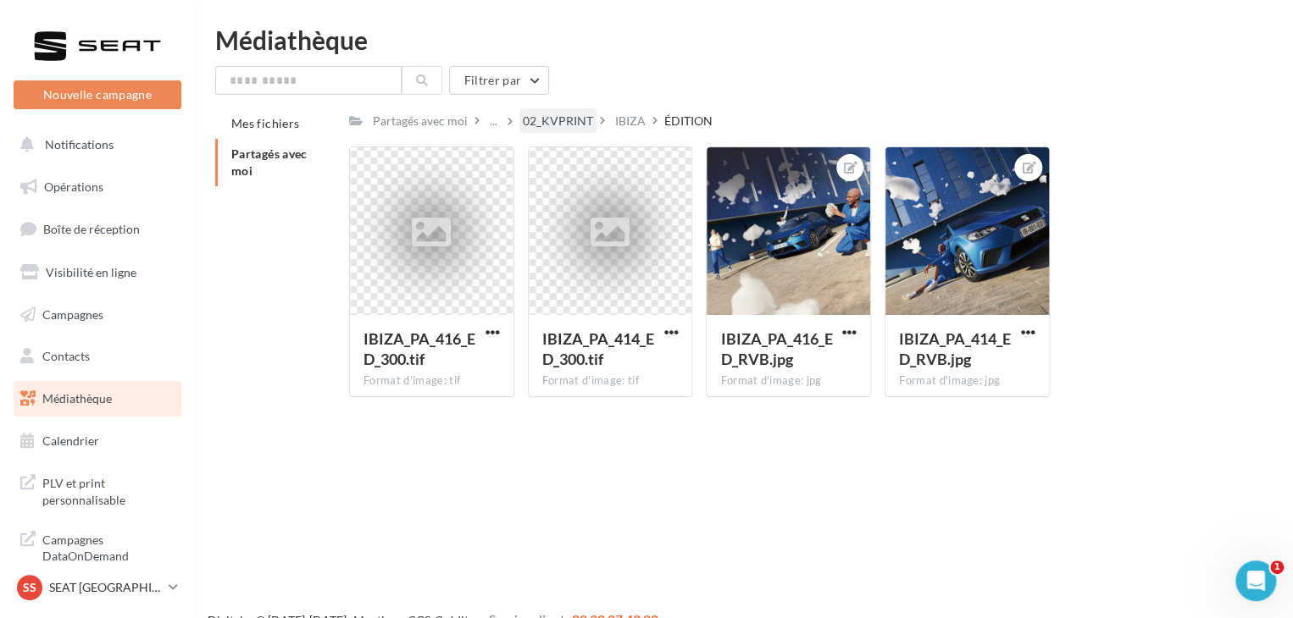
click at [556, 123] on div "02_KVPRINT" at bounding box center [558, 121] width 70 height 17
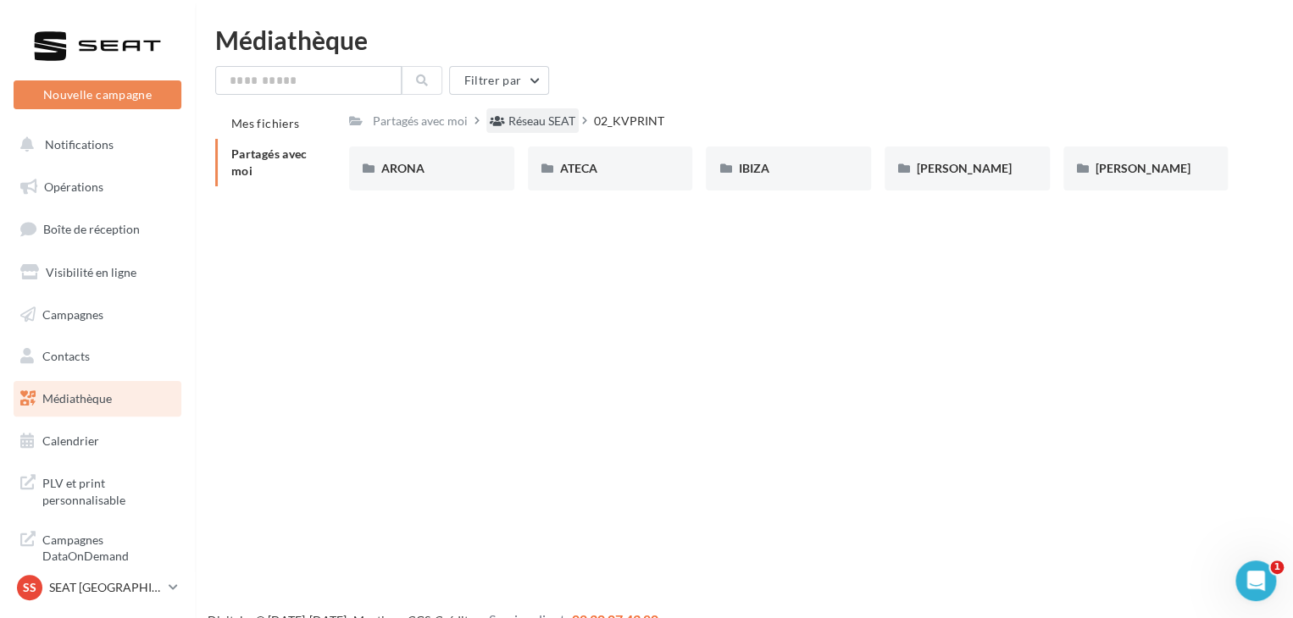
click at [554, 119] on div "Réseau SEAT" at bounding box center [541, 121] width 67 height 17
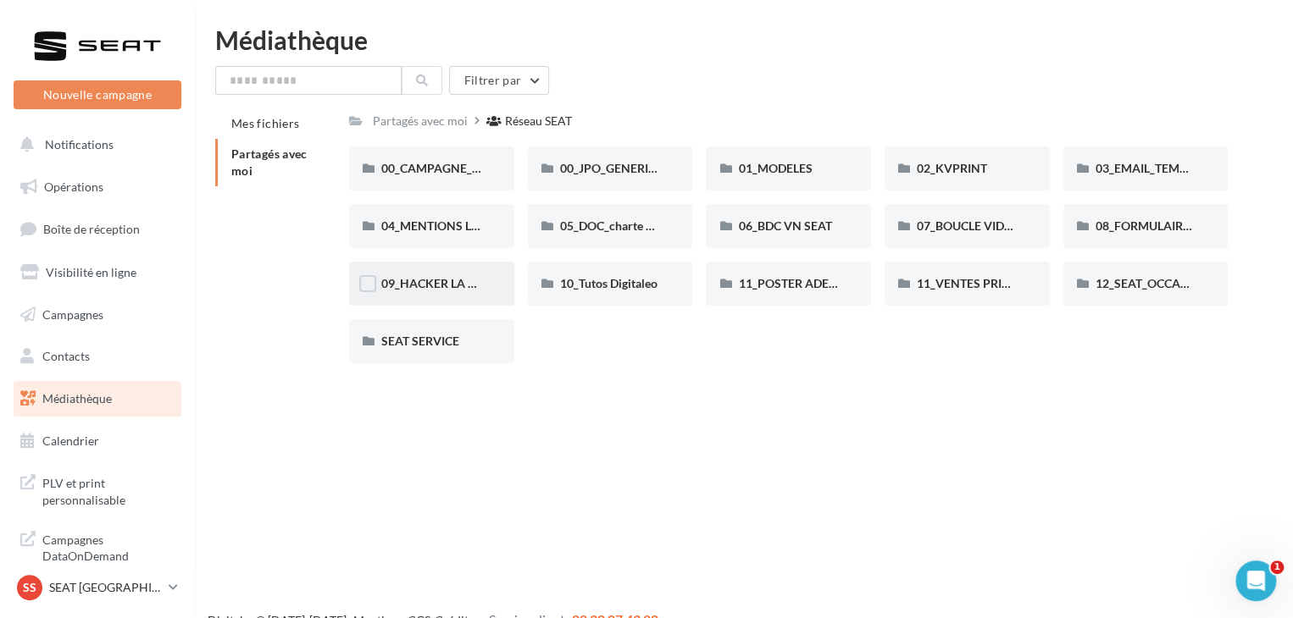
click at [429, 291] on span "09_HACKER LA PQR" at bounding box center [436, 283] width 111 height 14
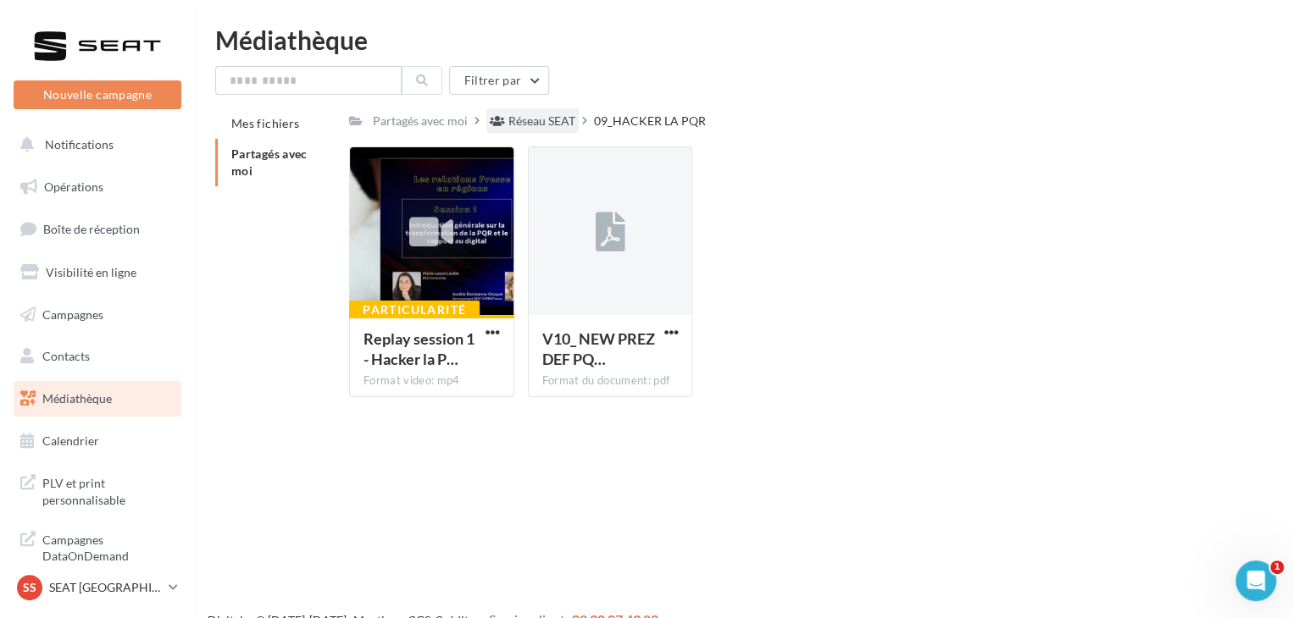
click at [518, 119] on div "Réseau SEAT" at bounding box center [541, 121] width 67 height 17
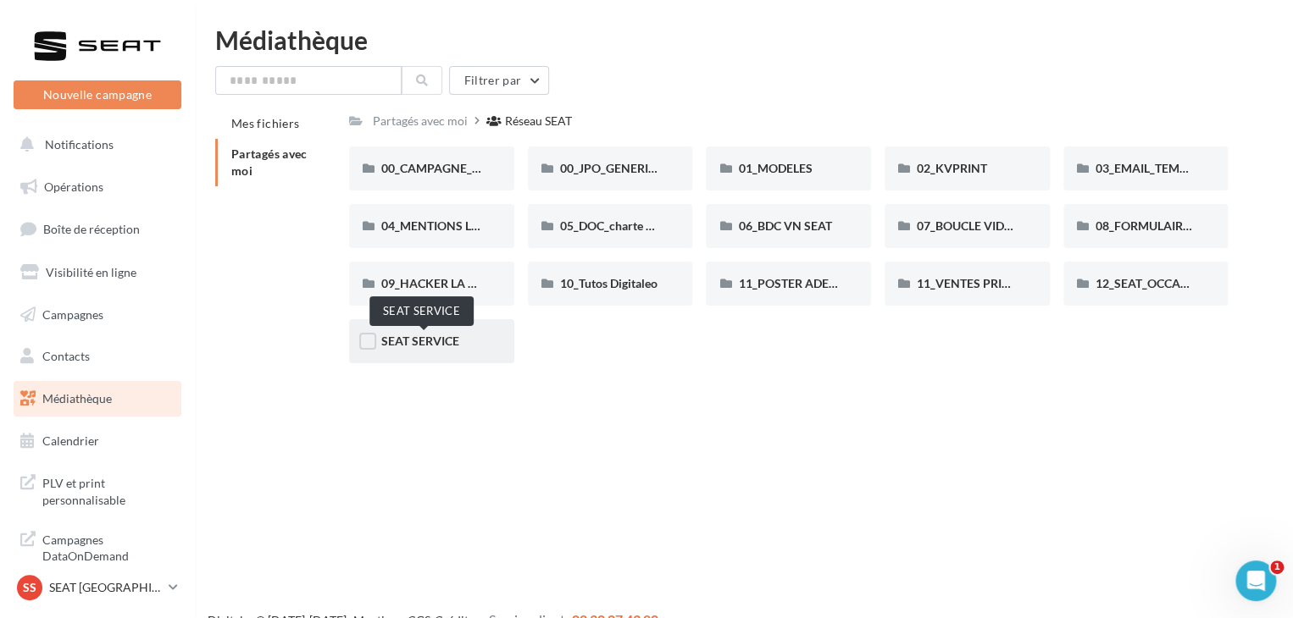
click at [444, 342] on span "SEAT SERVICE" at bounding box center [420, 341] width 78 height 14
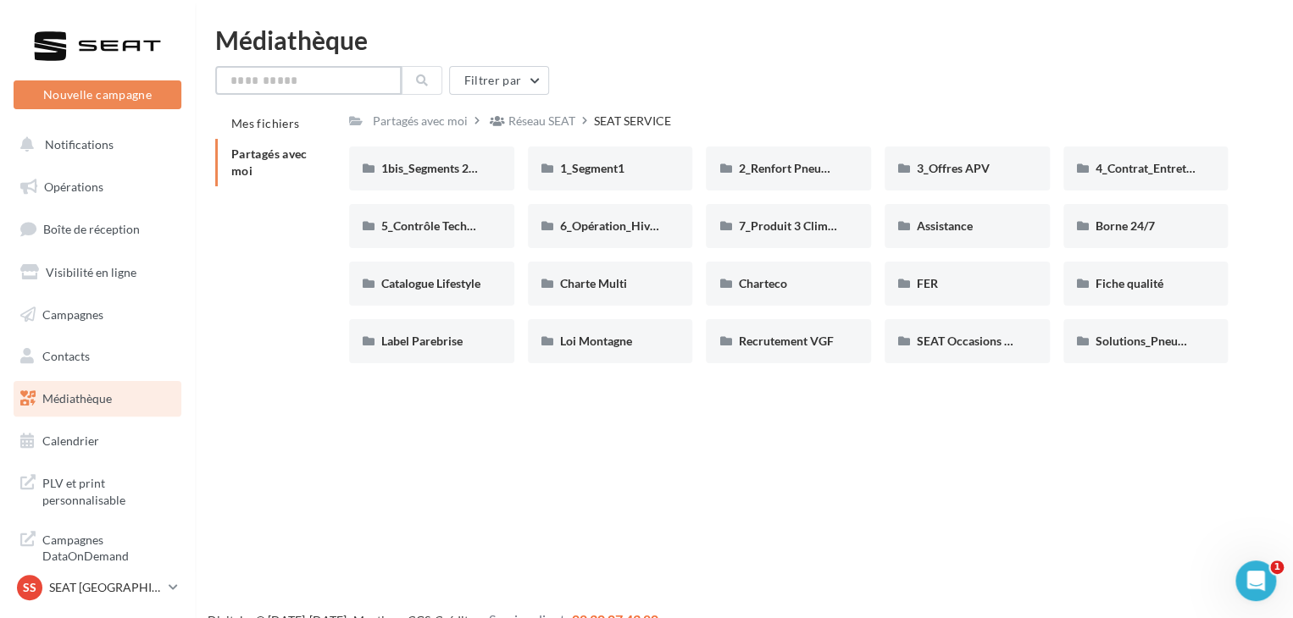
click at [326, 75] on input "text" at bounding box center [308, 80] width 186 height 29
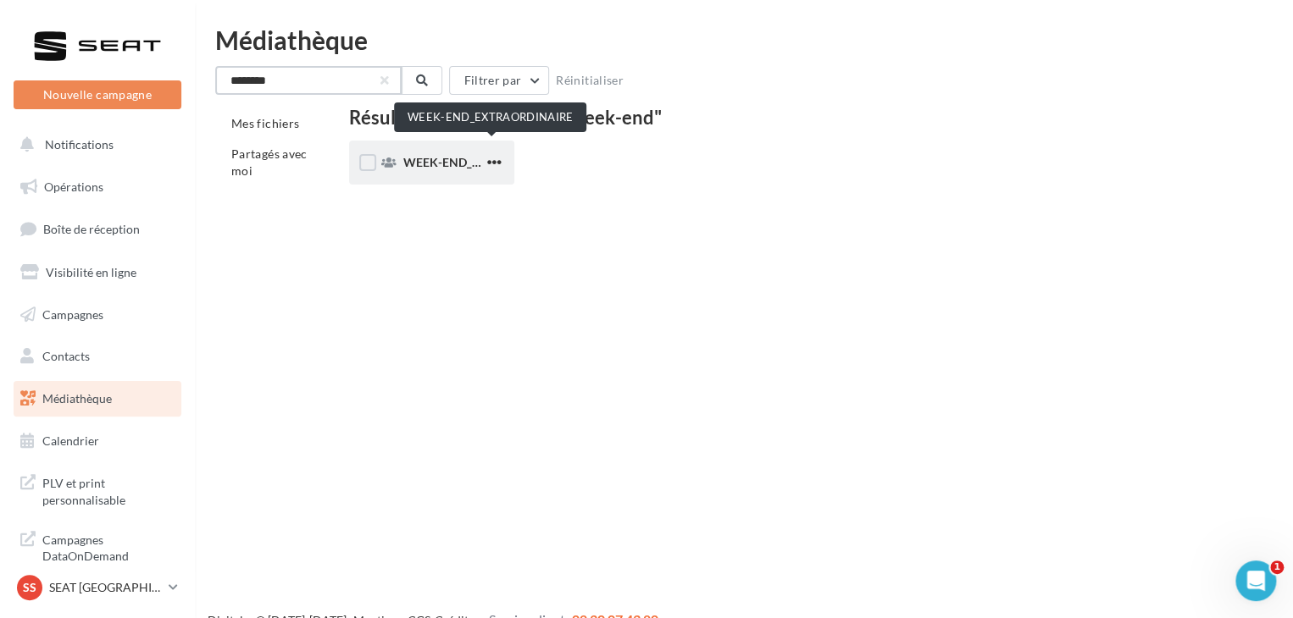
type input "********"
click at [430, 158] on span "WEEK-END_EXTRAORDINAIRE" at bounding box center [488, 162] width 171 height 14
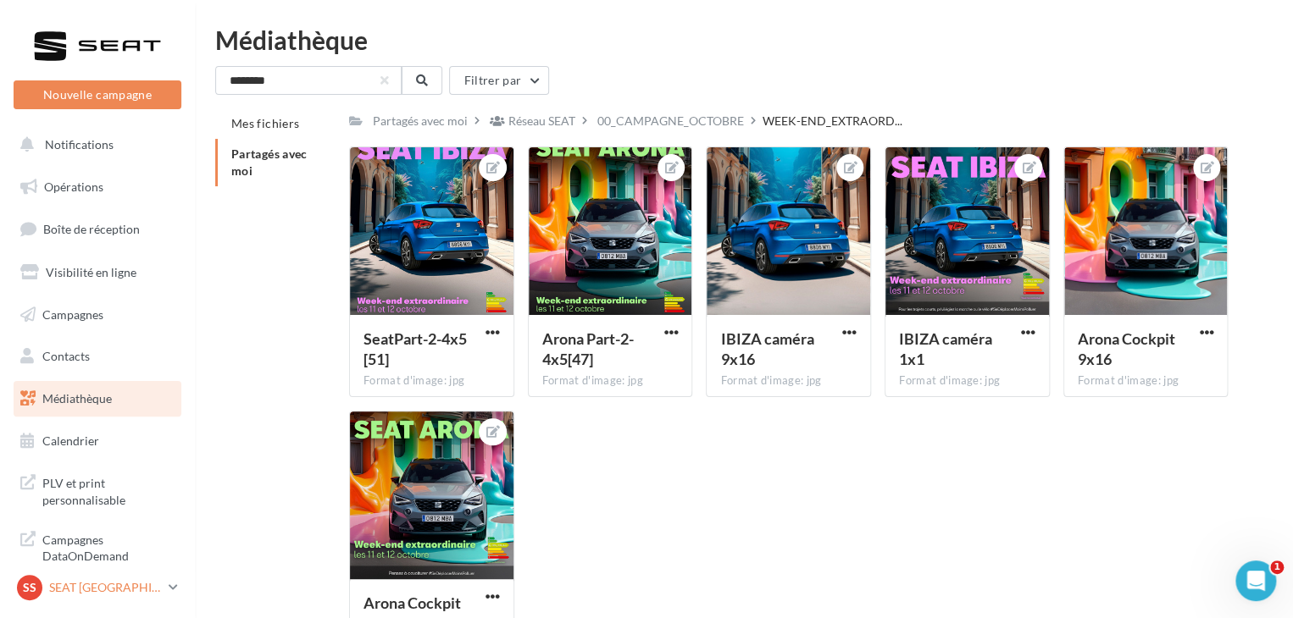
click at [153, 580] on p "SEAT [GEOGRAPHIC_DATA]" at bounding box center [105, 587] width 113 height 17
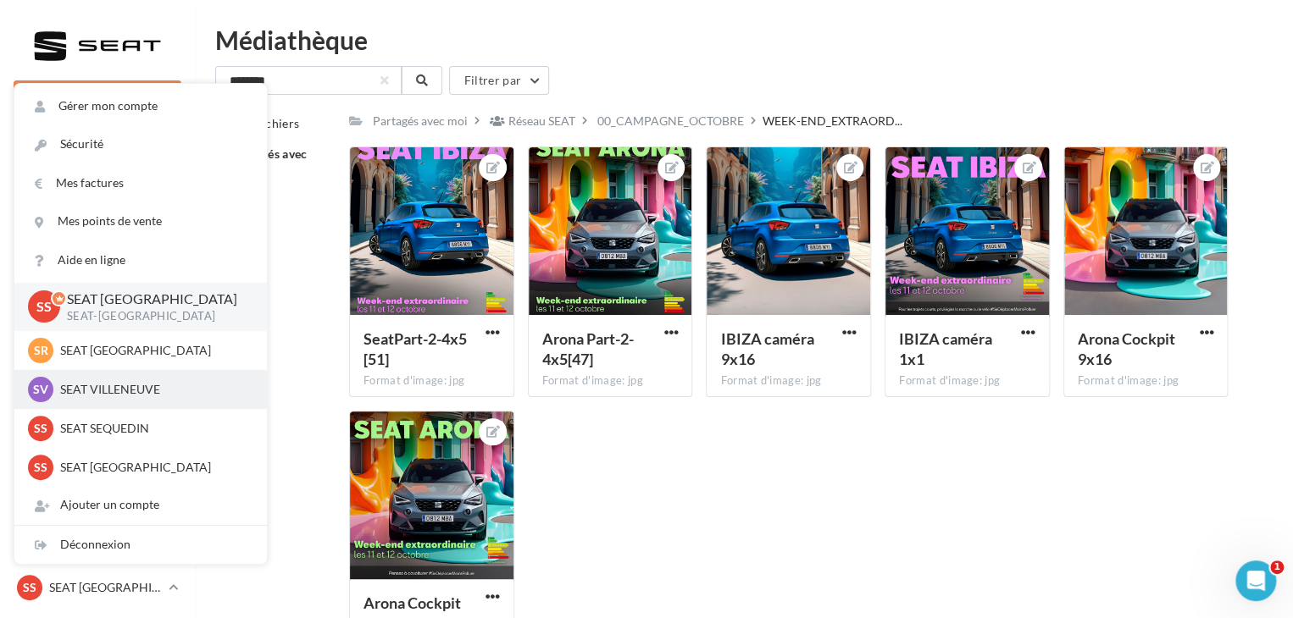
click at [147, 379] on div "SV SEAT VILLENEUVE SEAT-[GEOGRAPHIC_DATA]" at bounding box center [140, 389] width 225 height 25
